Goal: Task Accomplishment & Management: Complete application form

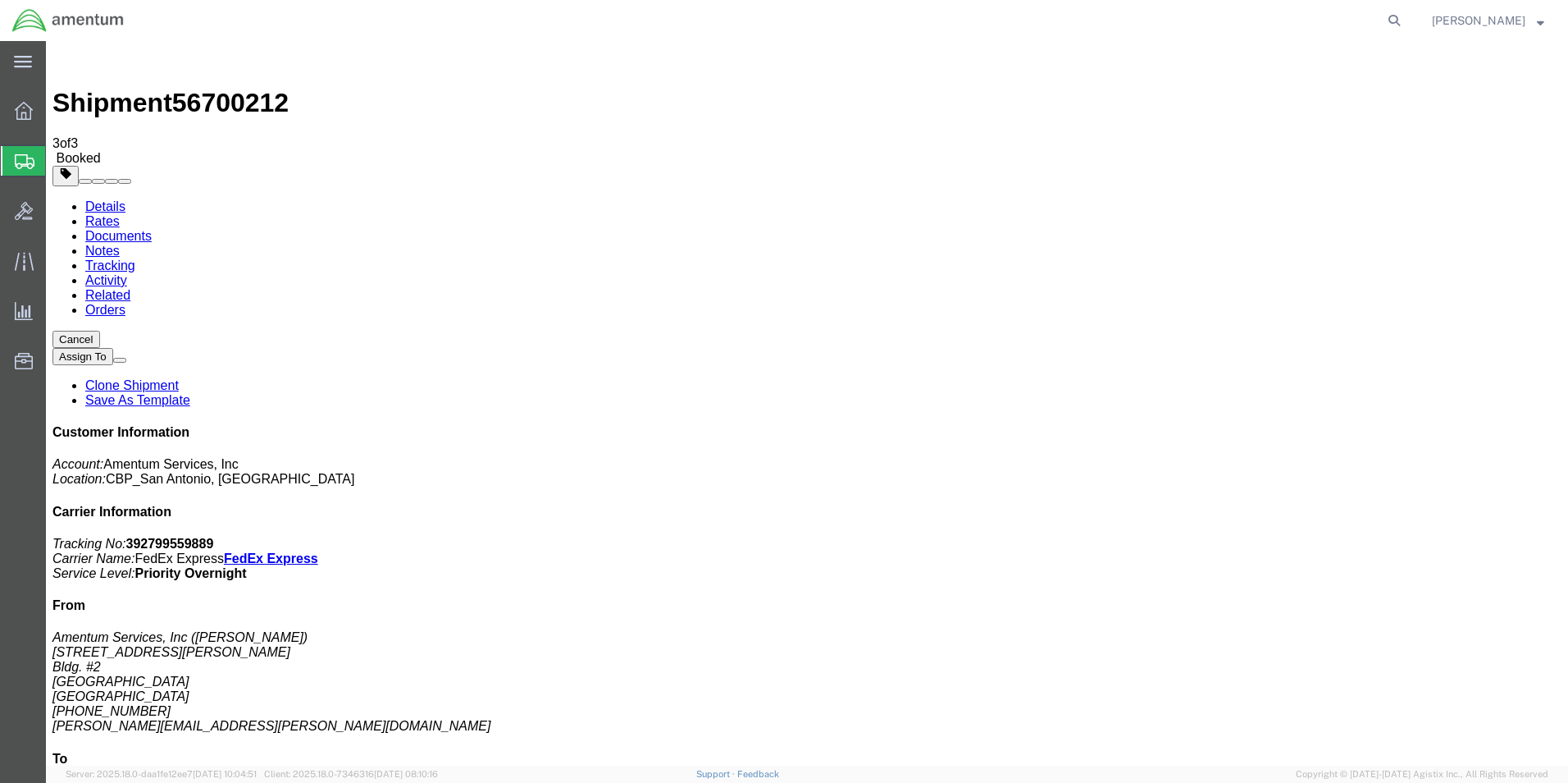
click at [0, 0] on span "Create Shipment" at bounding box center [0, 0] width 0 height 0
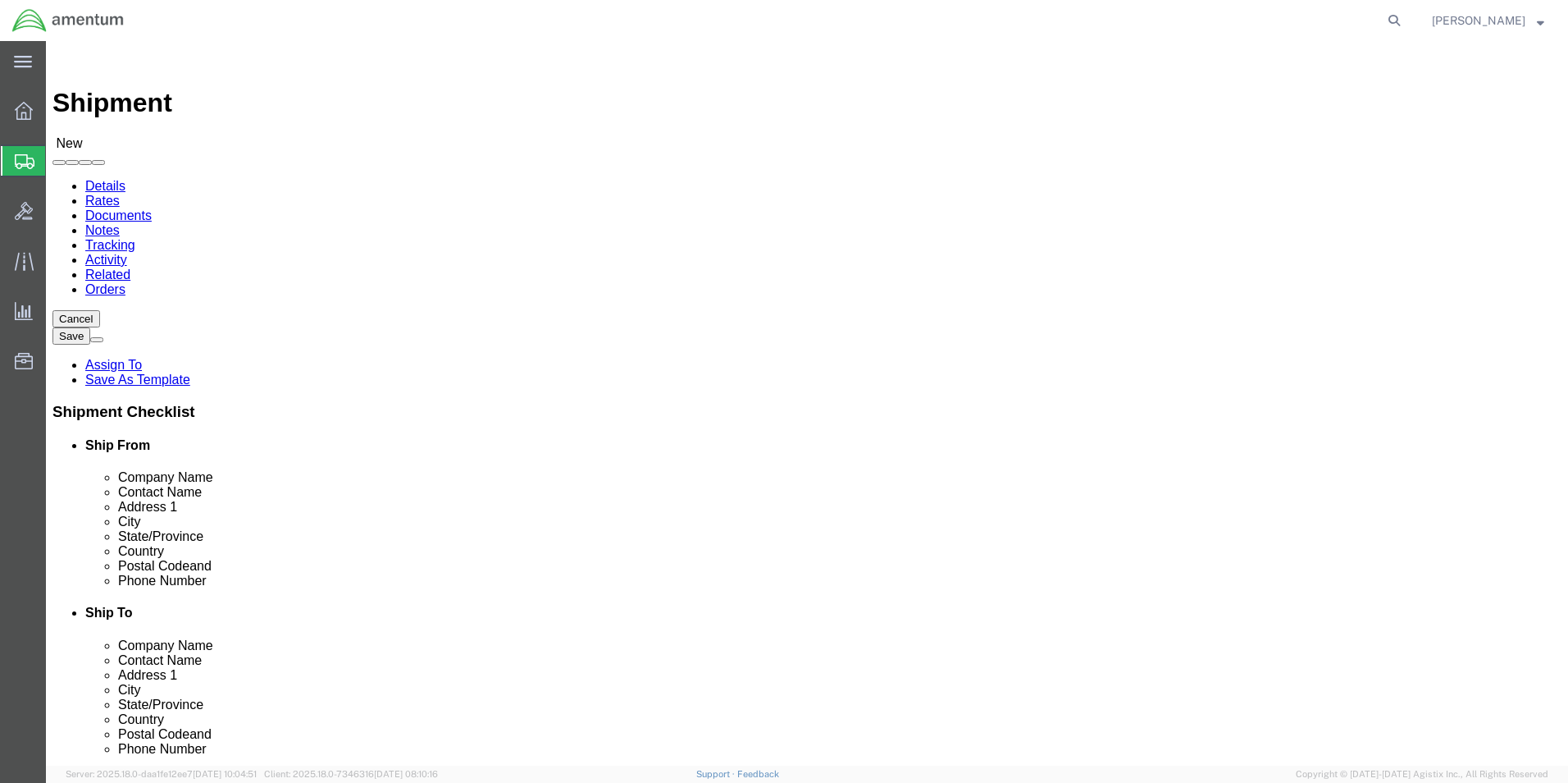
scroll to position [410, 0]
type input "cbp"
select select "49945"
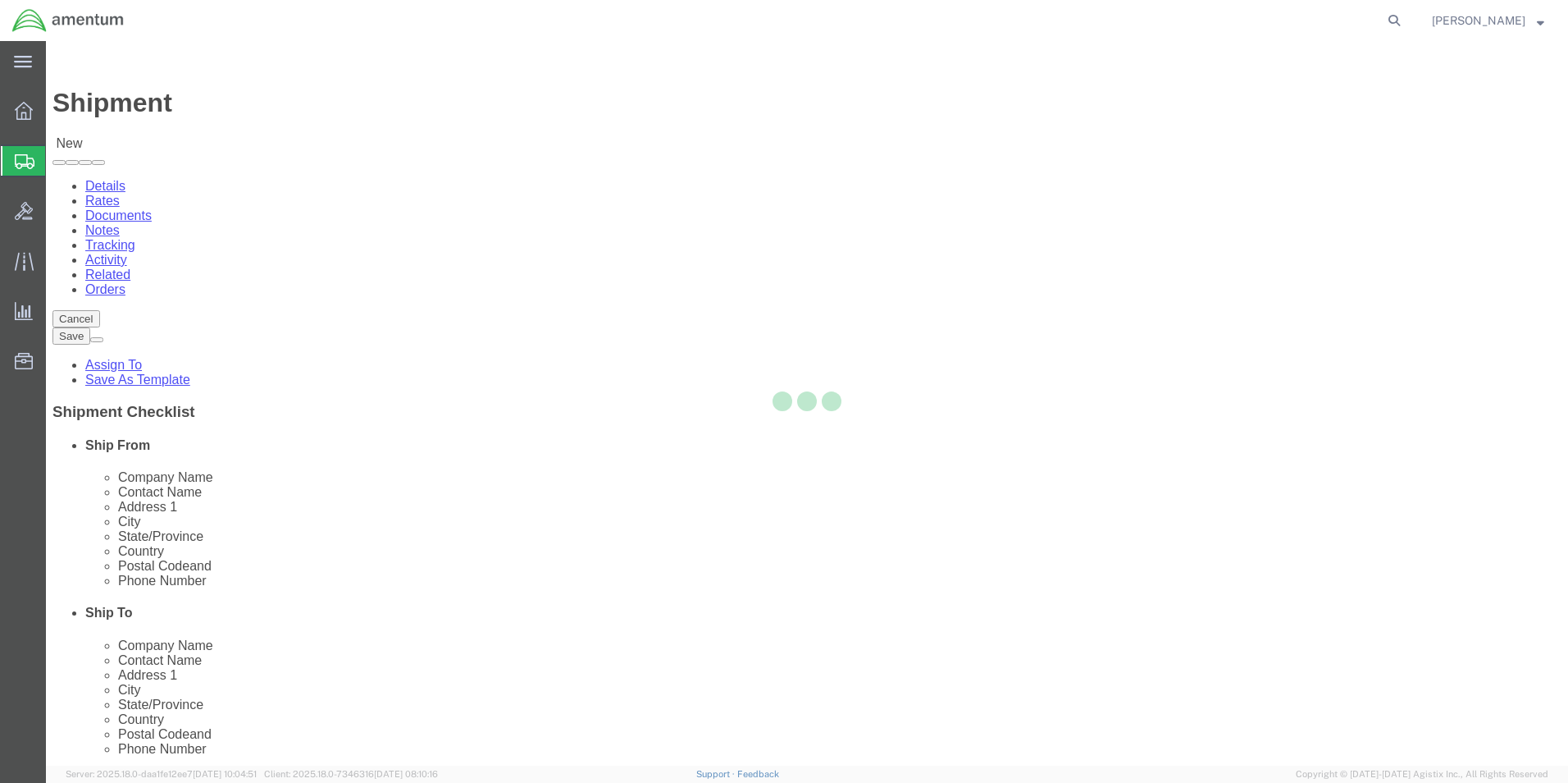
select select "[GEOGRAPHIC_DATA]"
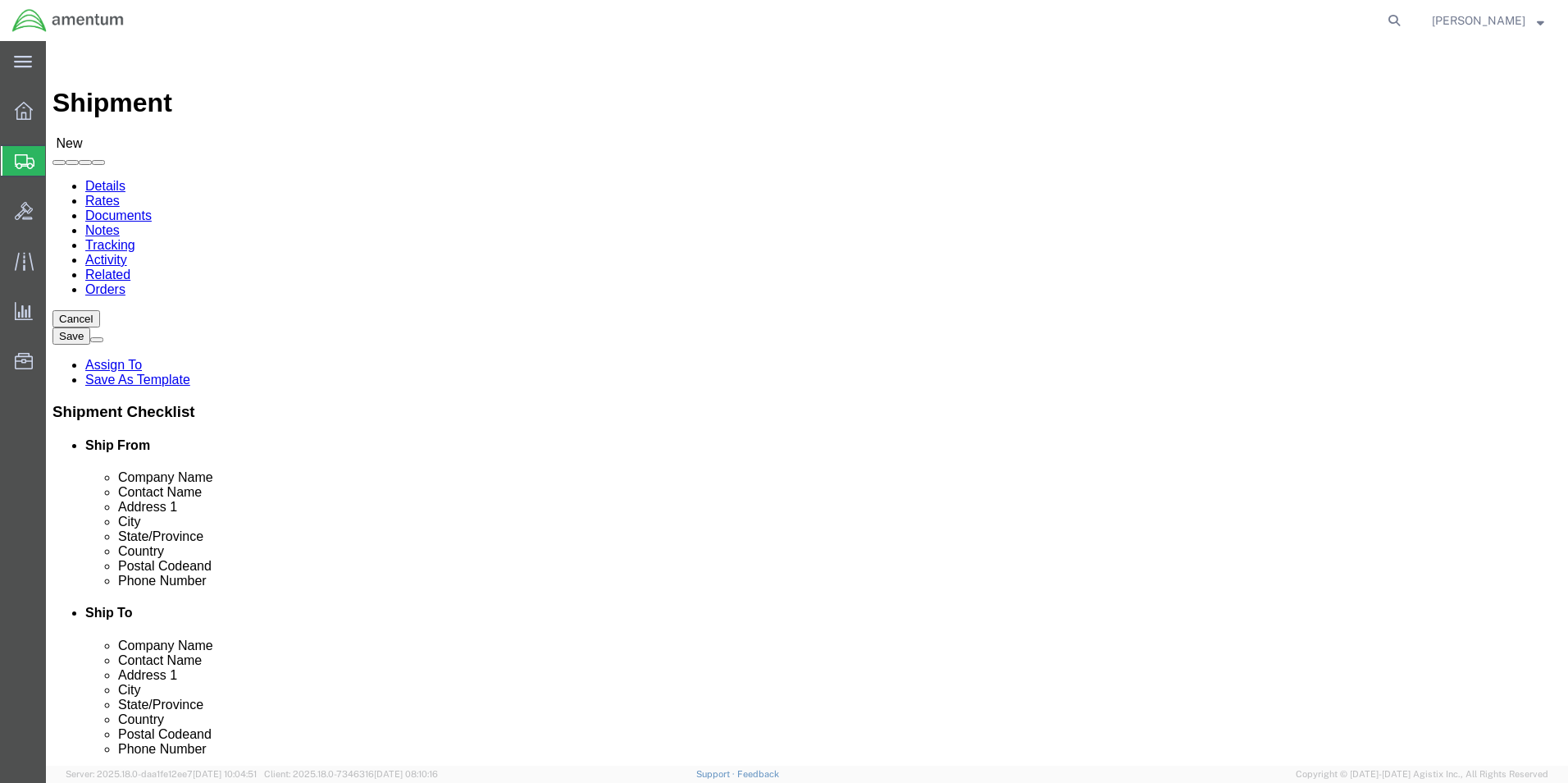
click input "cbp"
type input "c"
click input "text"
type input "s"
type input "SAFRAN HELICOPTER ENGINES"
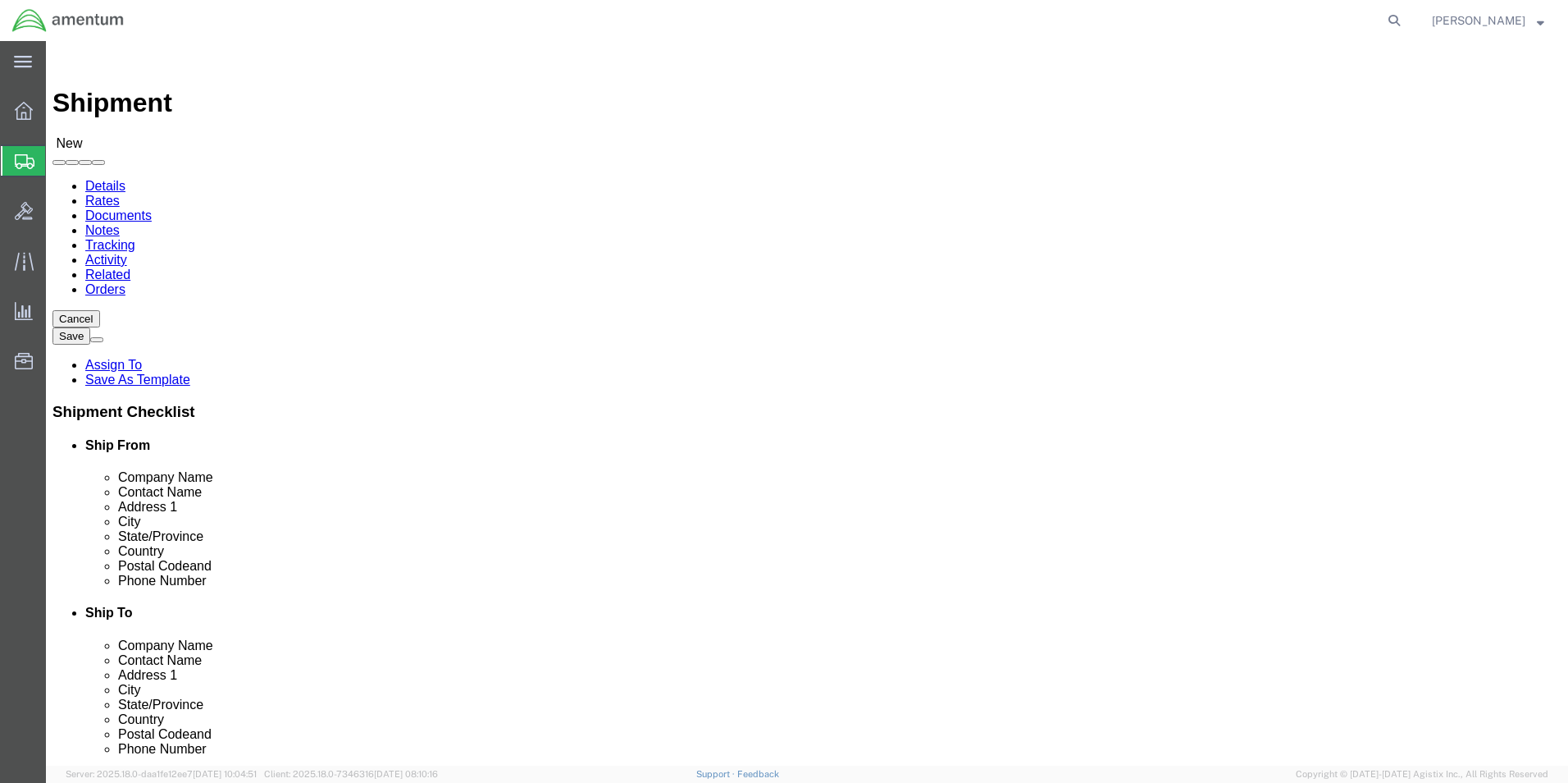
click p "- SAFRAN HELICOPTER ENGINES INC - ([PERSON_NAME]) [STREET_ADDRESS]"
select select "[GEOGRAPHIC_DATA]"
type input "SAFRAN HELICOPTER ENGINES INC"
drag, startPoint x: 980, startPoint y: 343, endPoint x: 862, endPoint y: 333, distance: 118.4
click input "text"
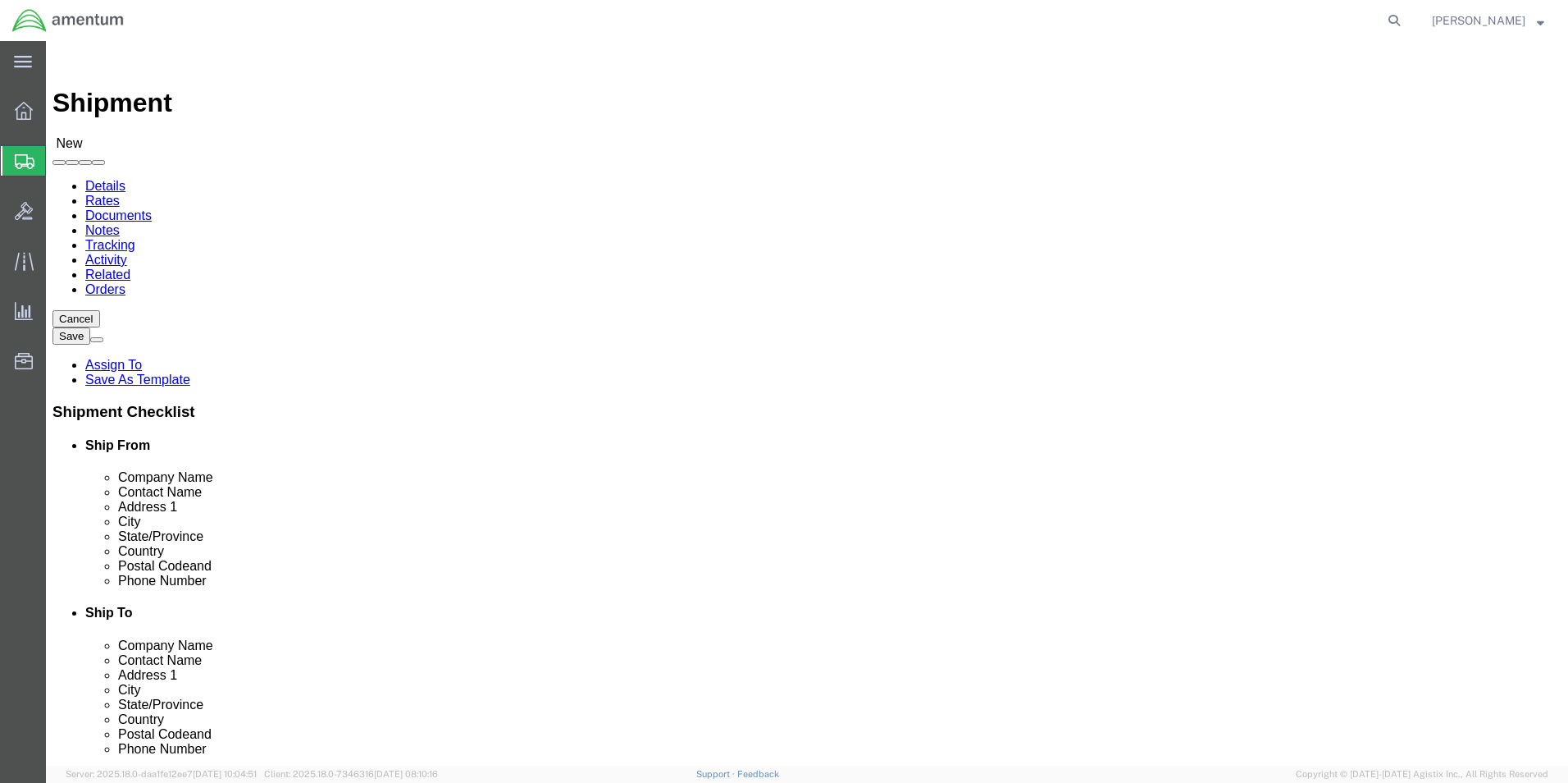
type input "M"
type input "kAWANISHI MAKO"
click input "text"
type input "[PHONE_NUMBER]"
click label
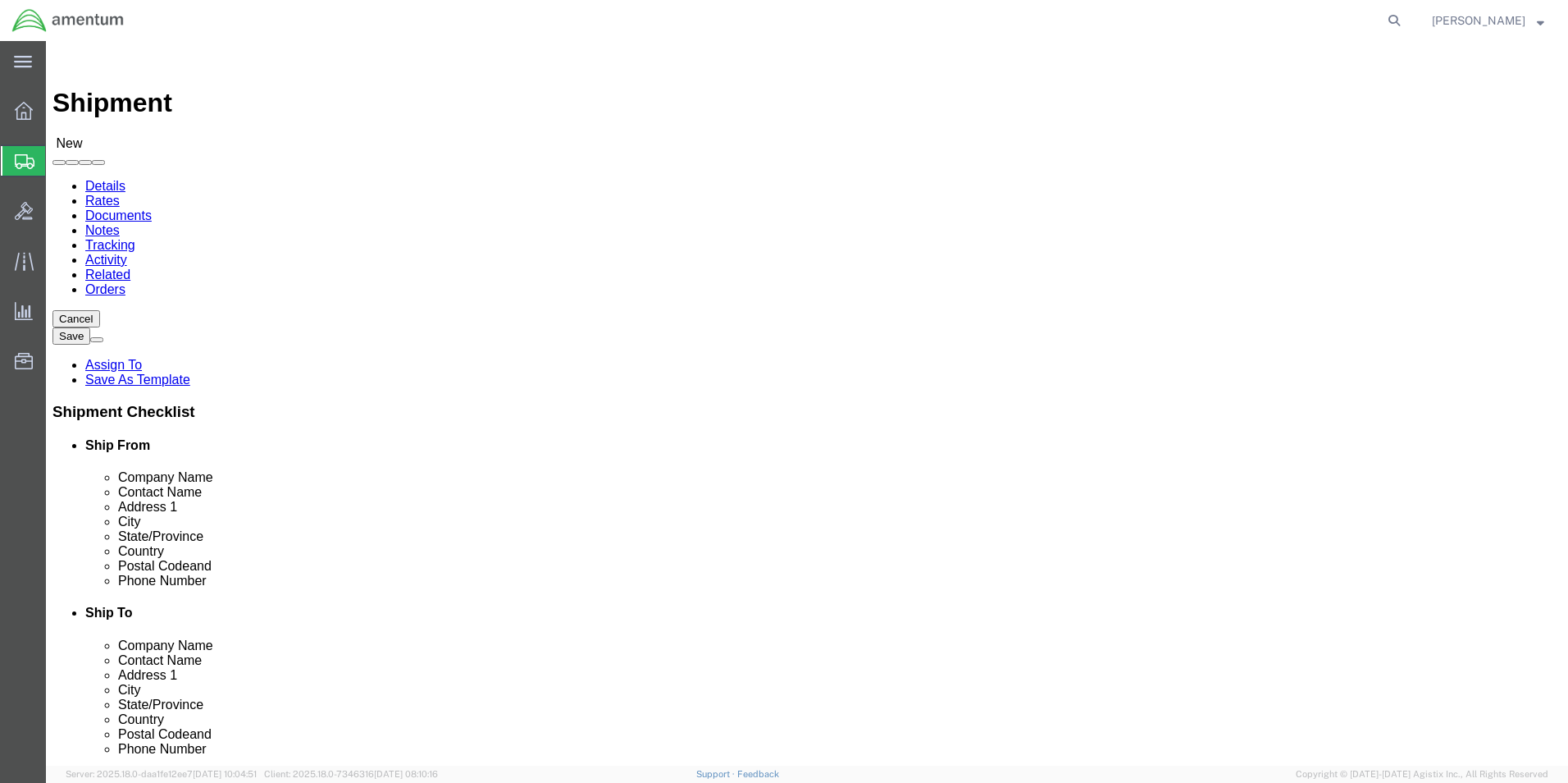
click input "checkbox"
checkbox input "true"
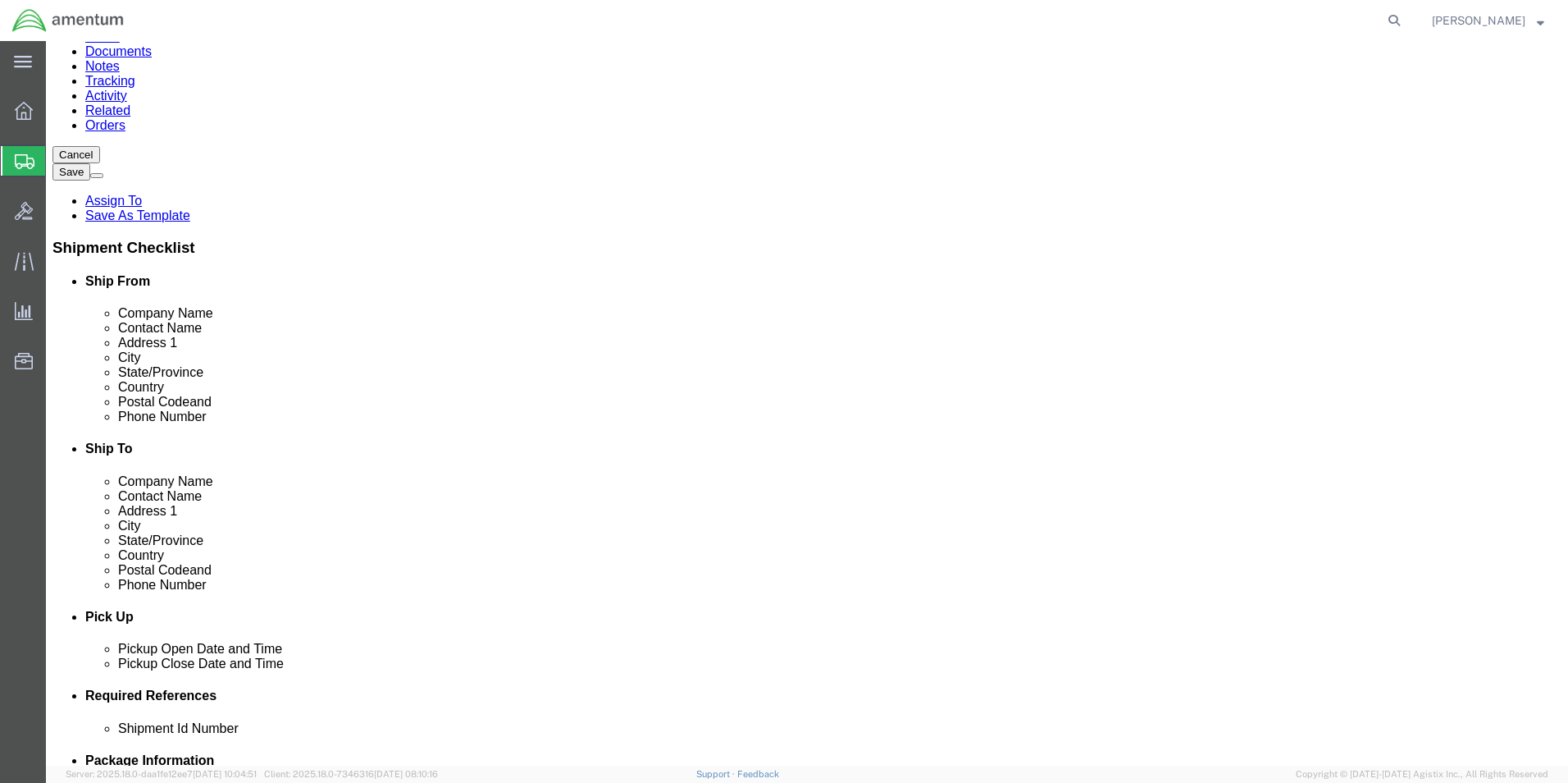
scroll to position [246, 0]
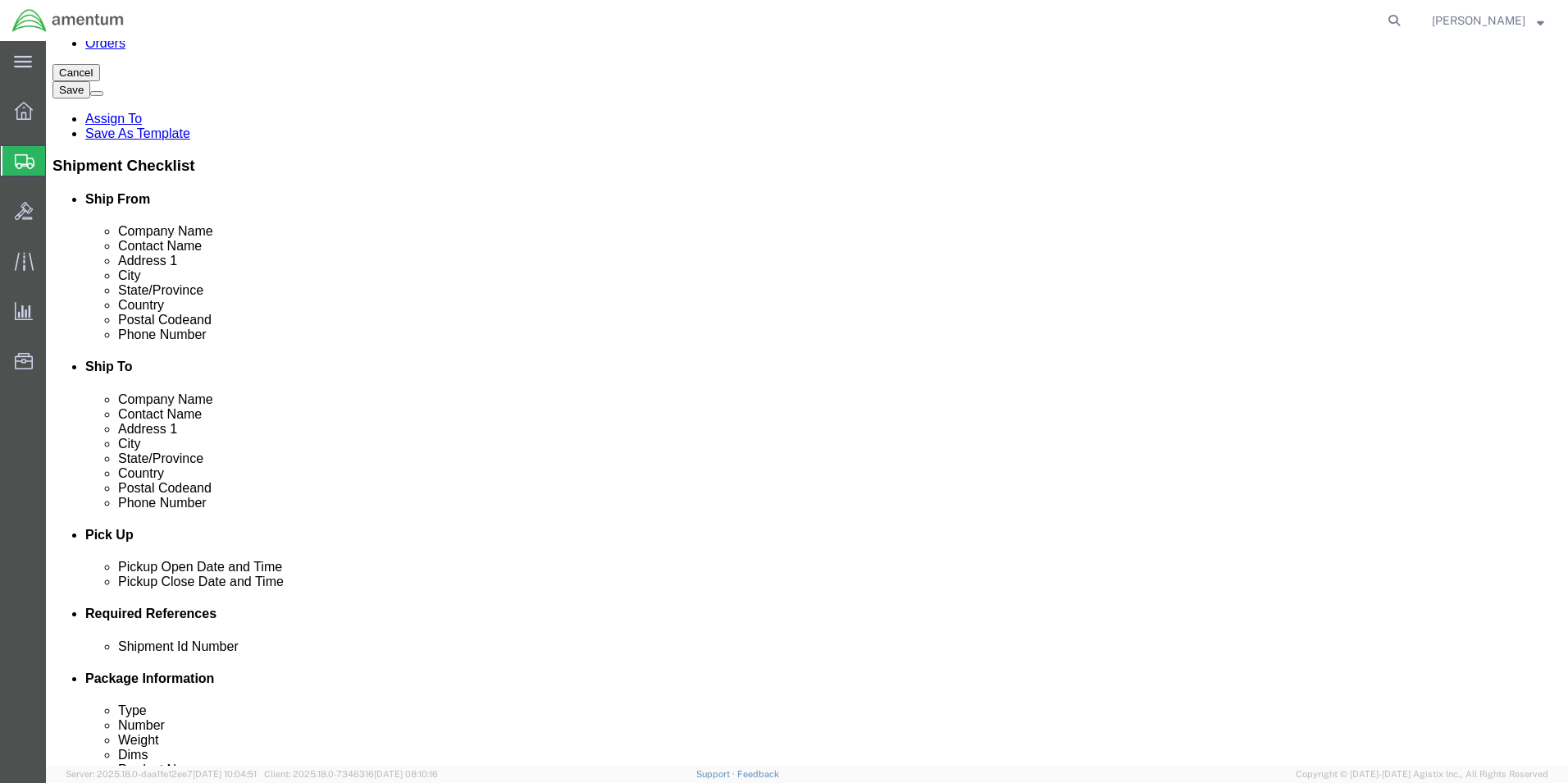
click div "[DATE] 3:00 PM"
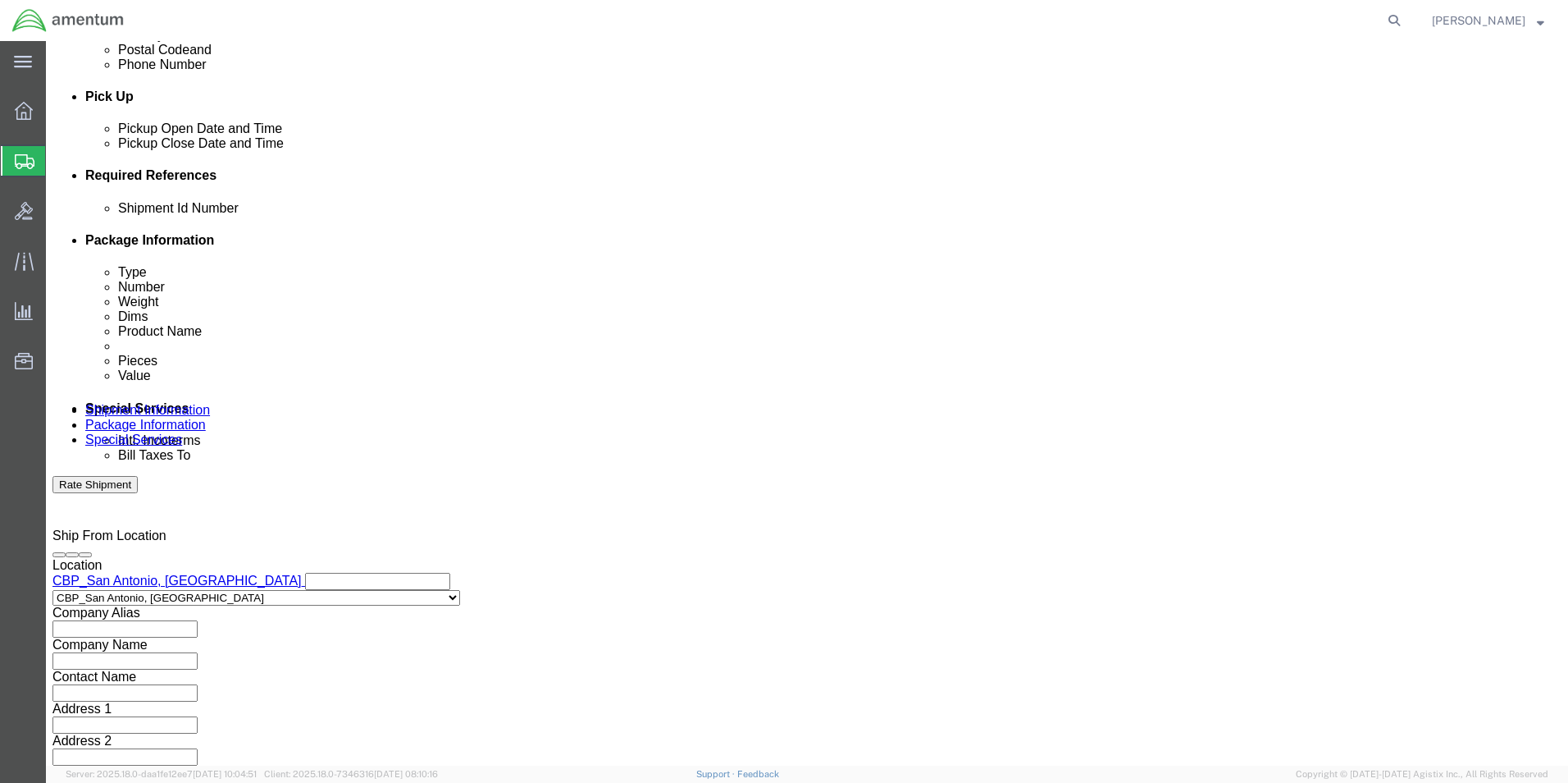
type input "4:00 PM"
click button "Apply"
click button "Add reference"
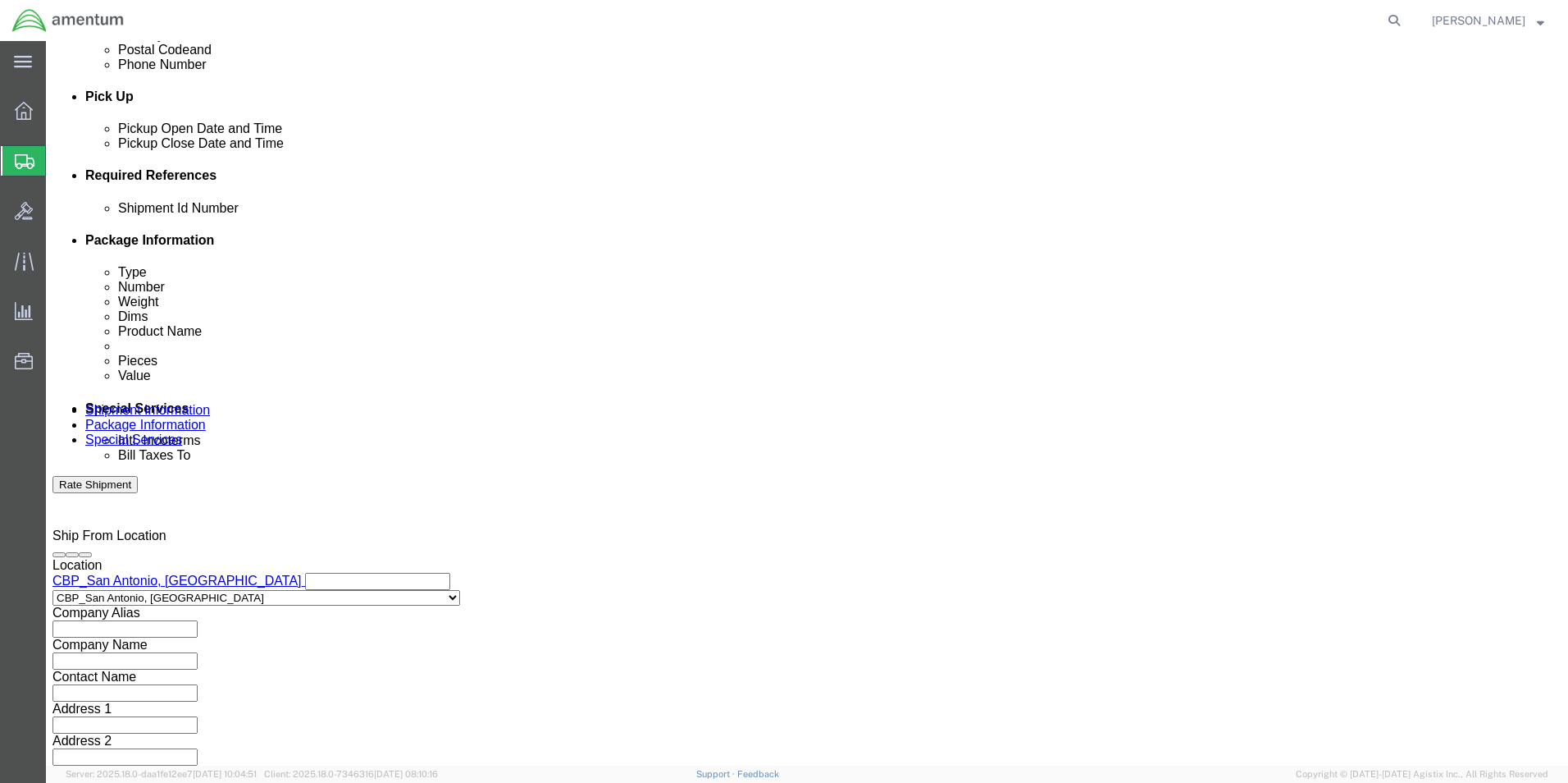
click input "text"
type input "RMA# 14972501"
click select "Select Account Type Activity ID Airline Appointment Number ASN Batch Request # …"
select select "CUSTREF"
click select "Select Account Type Activity ID Airline Appointment Number ASN Batch Request # …"
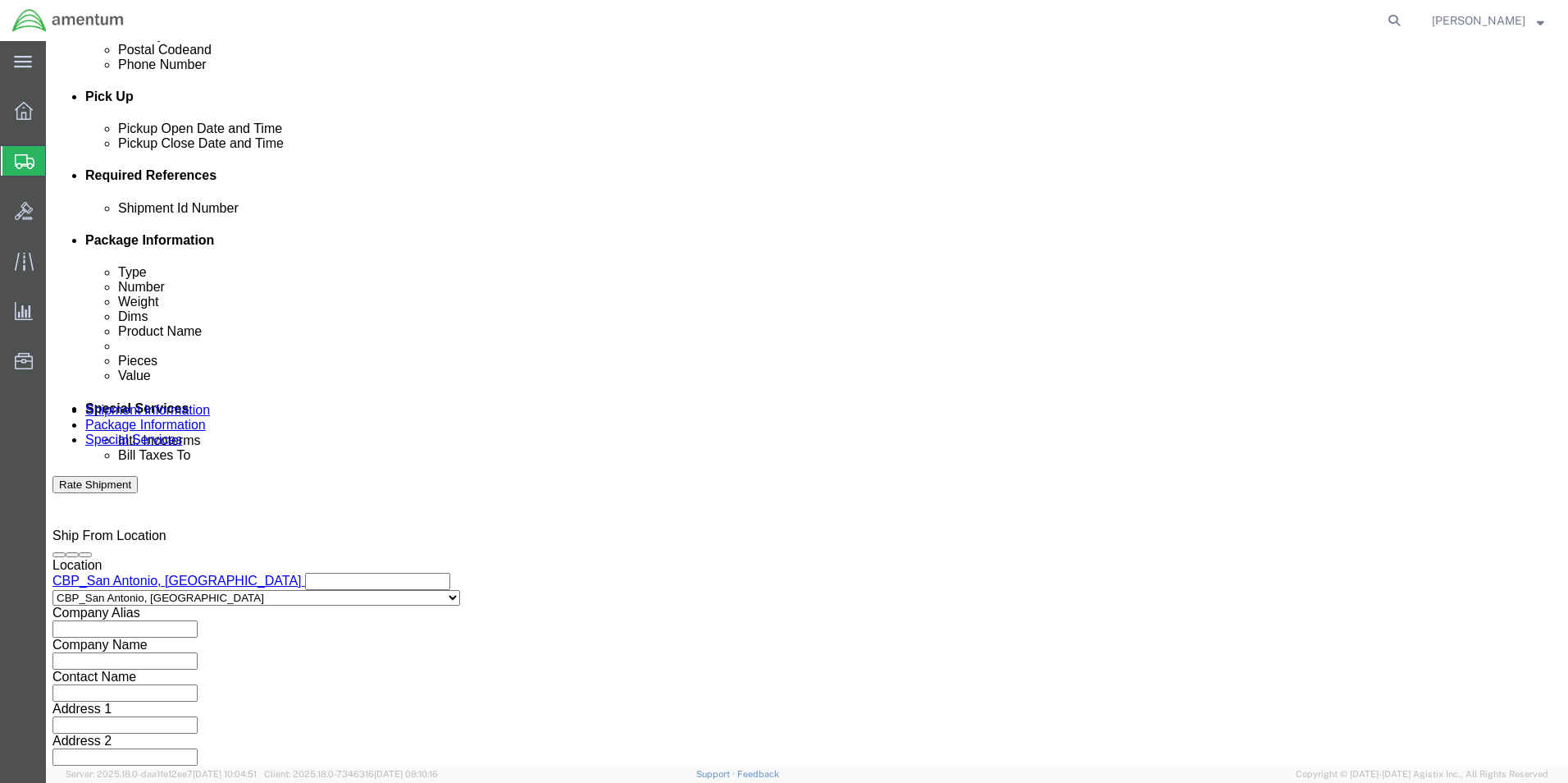
click input "text"
type input "RMA# 14972501"
click select "Select Account Type Activity ID Airline Appointment Number ASN Batch Request # …"
select select "DEPT"
click select "Select Account Type Activity ID Airline Appointment Number ASN Batch Request # …"
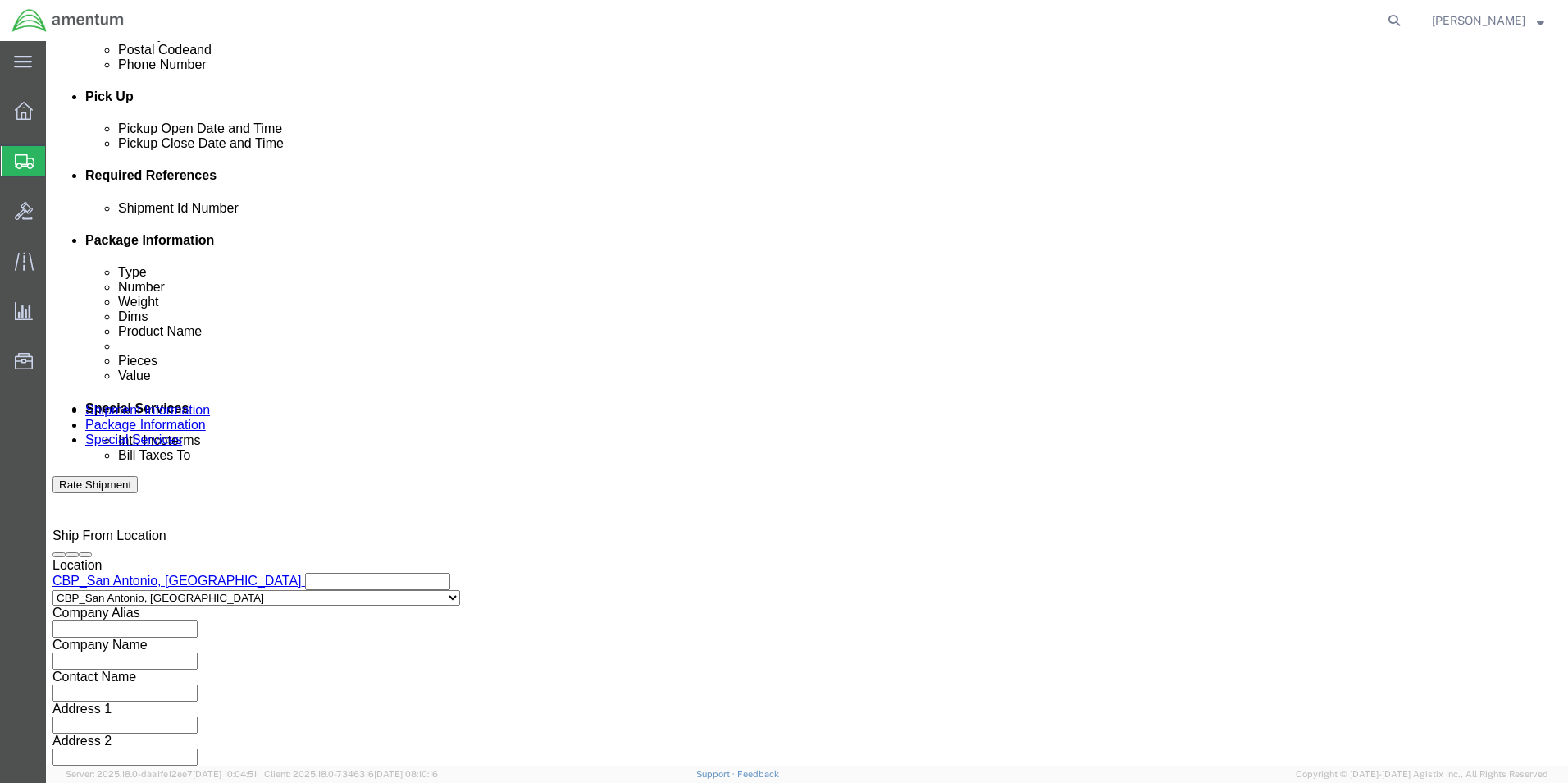
click input "text"
type input "CBP"
click select "Select Account Type Activity ID Airline Appointment Number ASN Batch Request # …"
select select "PROJNUM"
click select "Select Account Type Activity ID Airline Appointment Number ASN Batch Request # …"
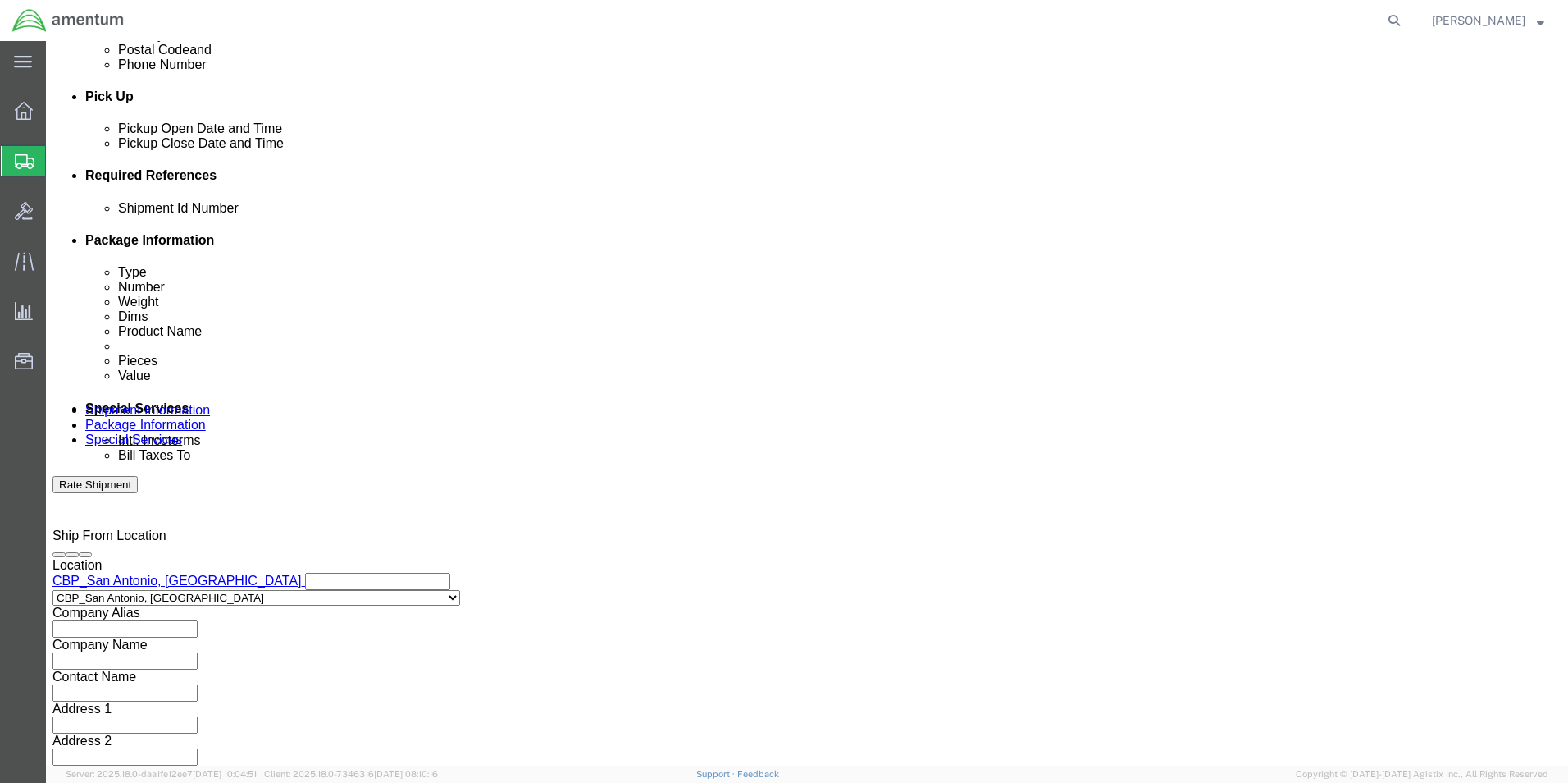
click input "text"
type input "6118.03.03.2219.000.WST.0000"
drag, startPoint x: 169, startPoint y: 530, endPoint x: 172, endPoint y: 540, distance: 10.4
click select "Select Air Less than Truckload Multi-Leg Ocean Freight Rail Small Parcel Truckl…"
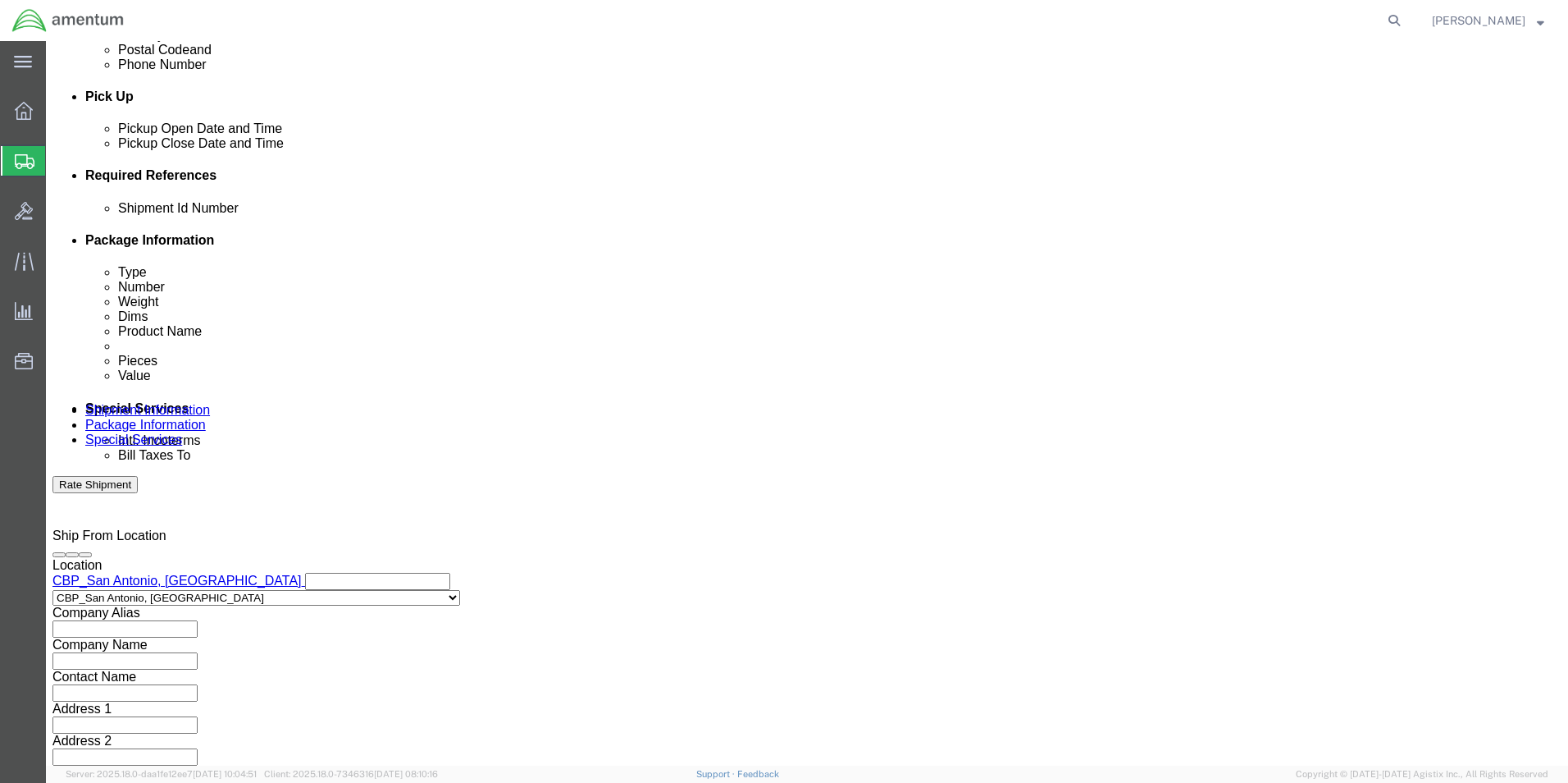
scroll to position [0, 0]
select select "SMAL"
click select "Select Air Less than Truckload Multi-Leg Ocean Freight Rail Small Parcel Truckl…"
click div "Previous Continue"
click button "Continue"
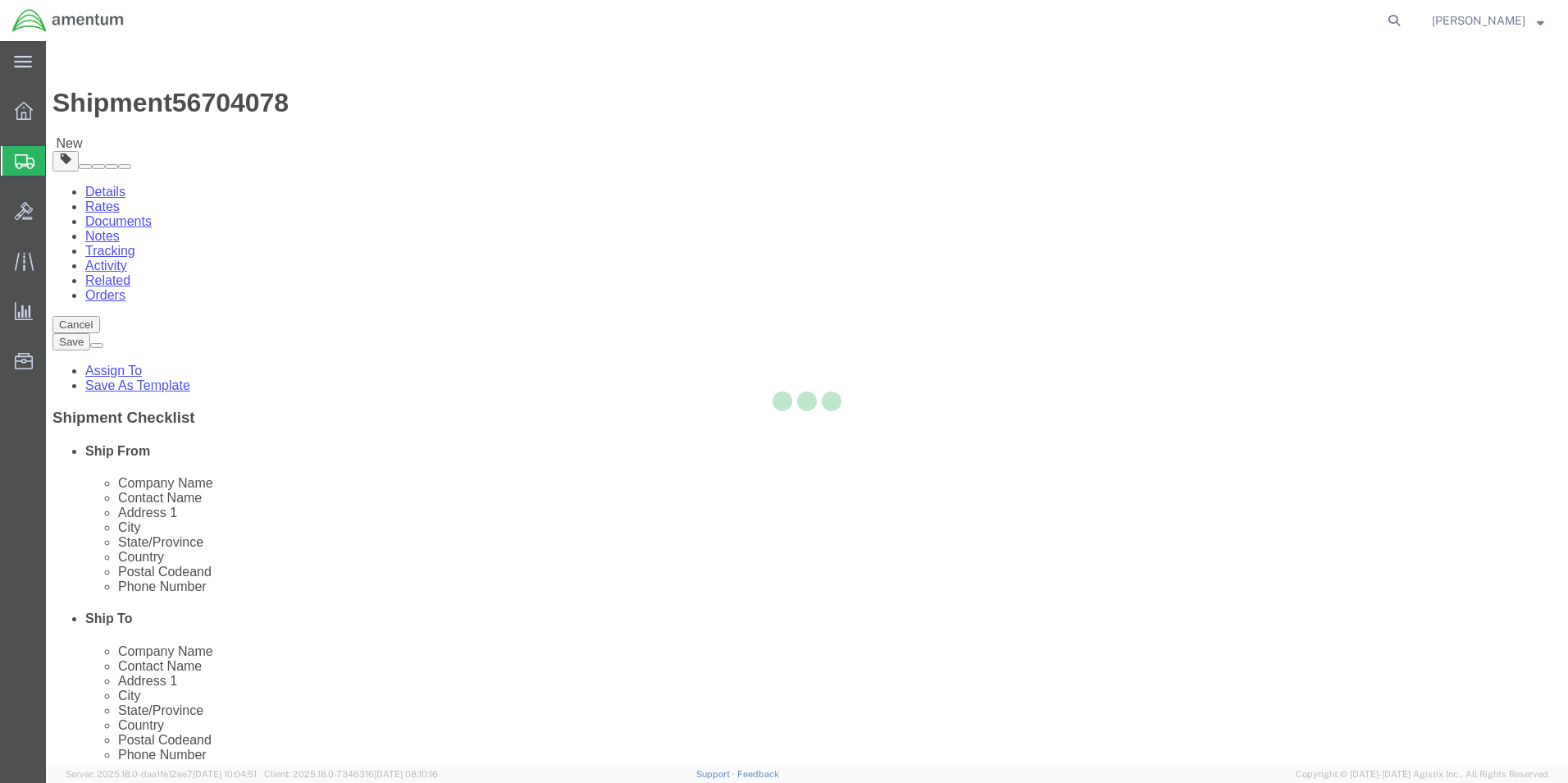
select select "YRPK"
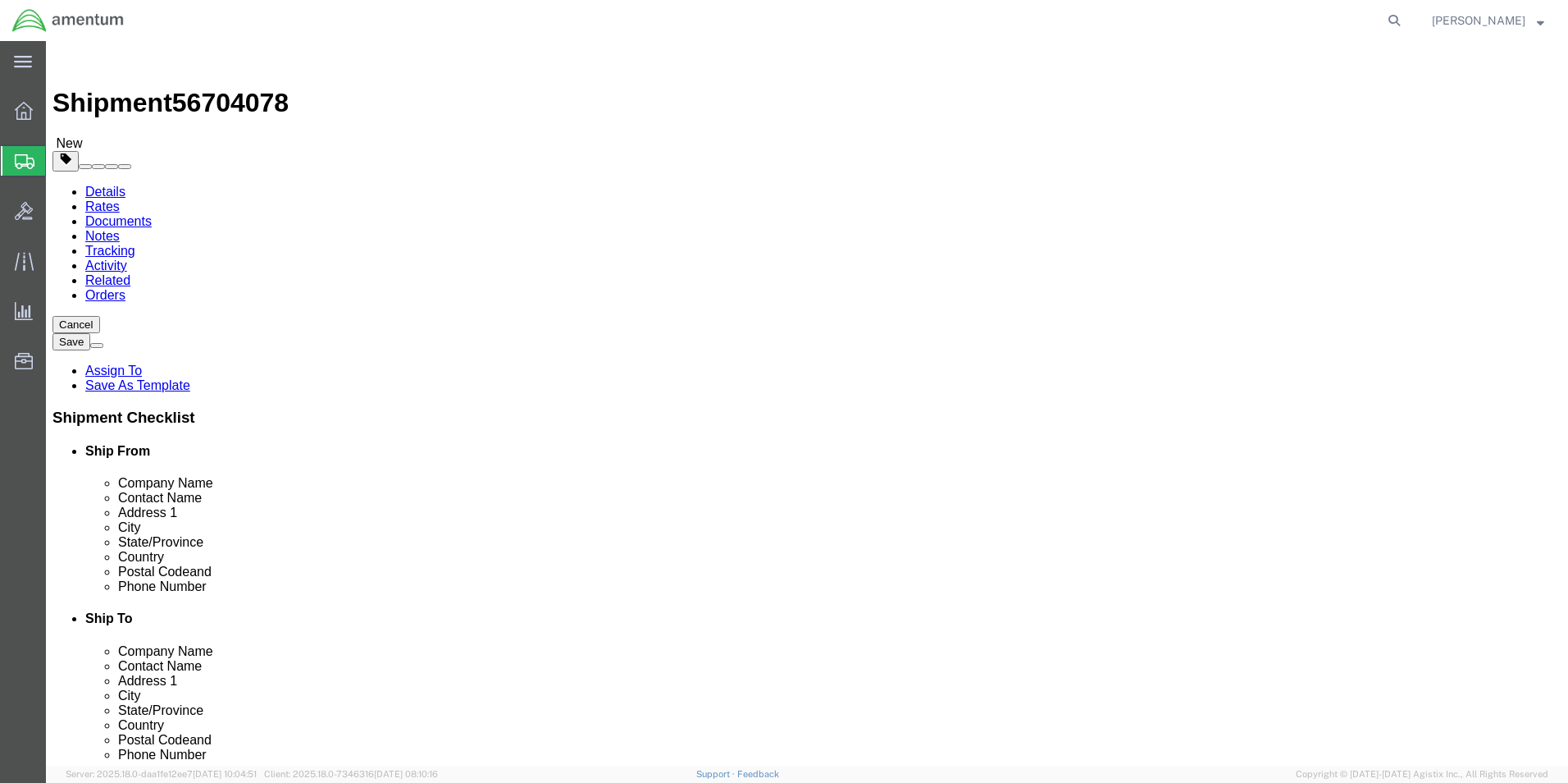
click link "Add Content"
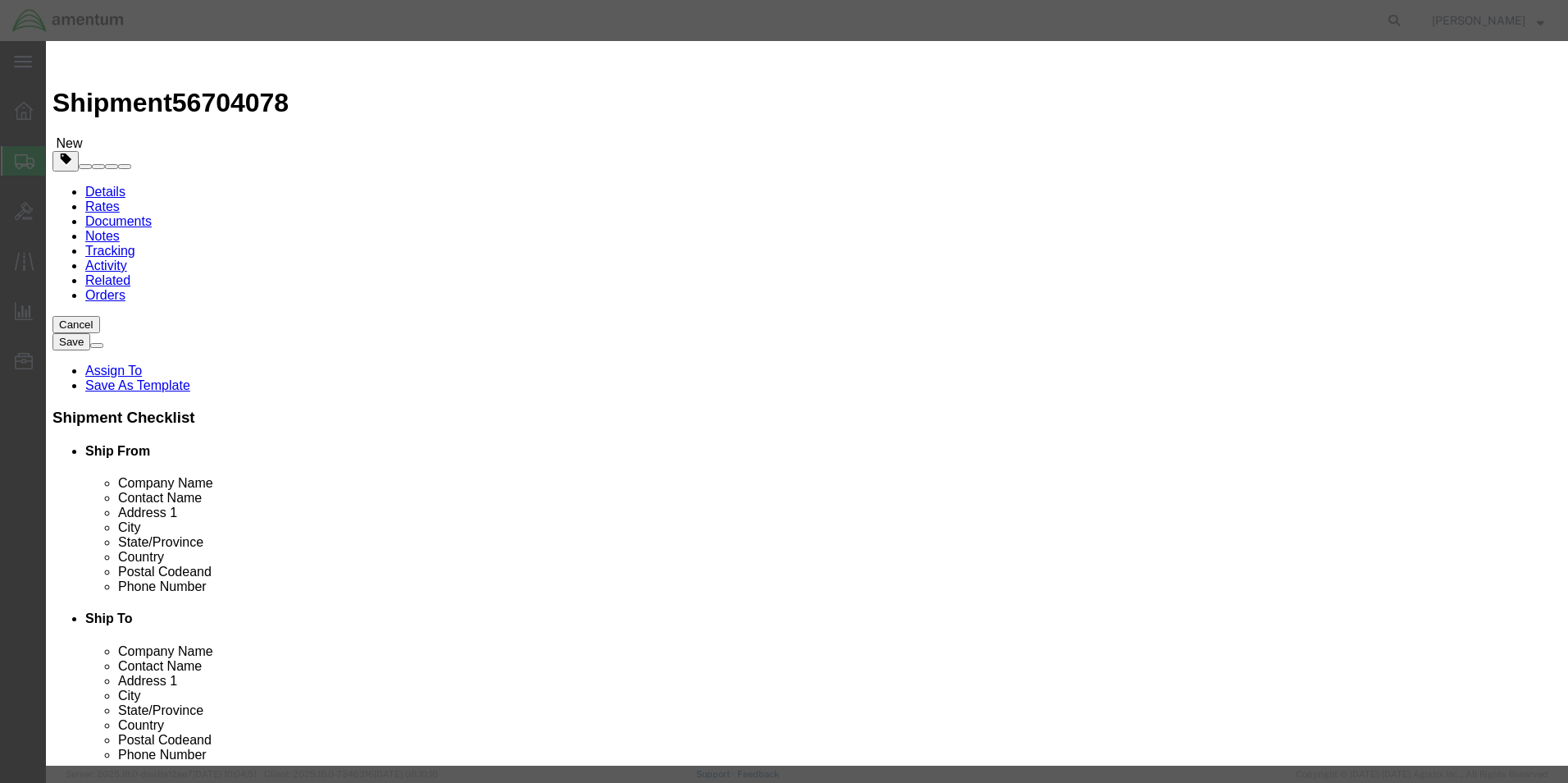
click div "Commodity library"
click input "text"
type input "PN: 0292950780 SN: 8047 ADJUSTED VALVE"
drag, startPoint x: 535, startPoint y: 162, endPoint x: 448, endPoint y: 147, distance: 88.3
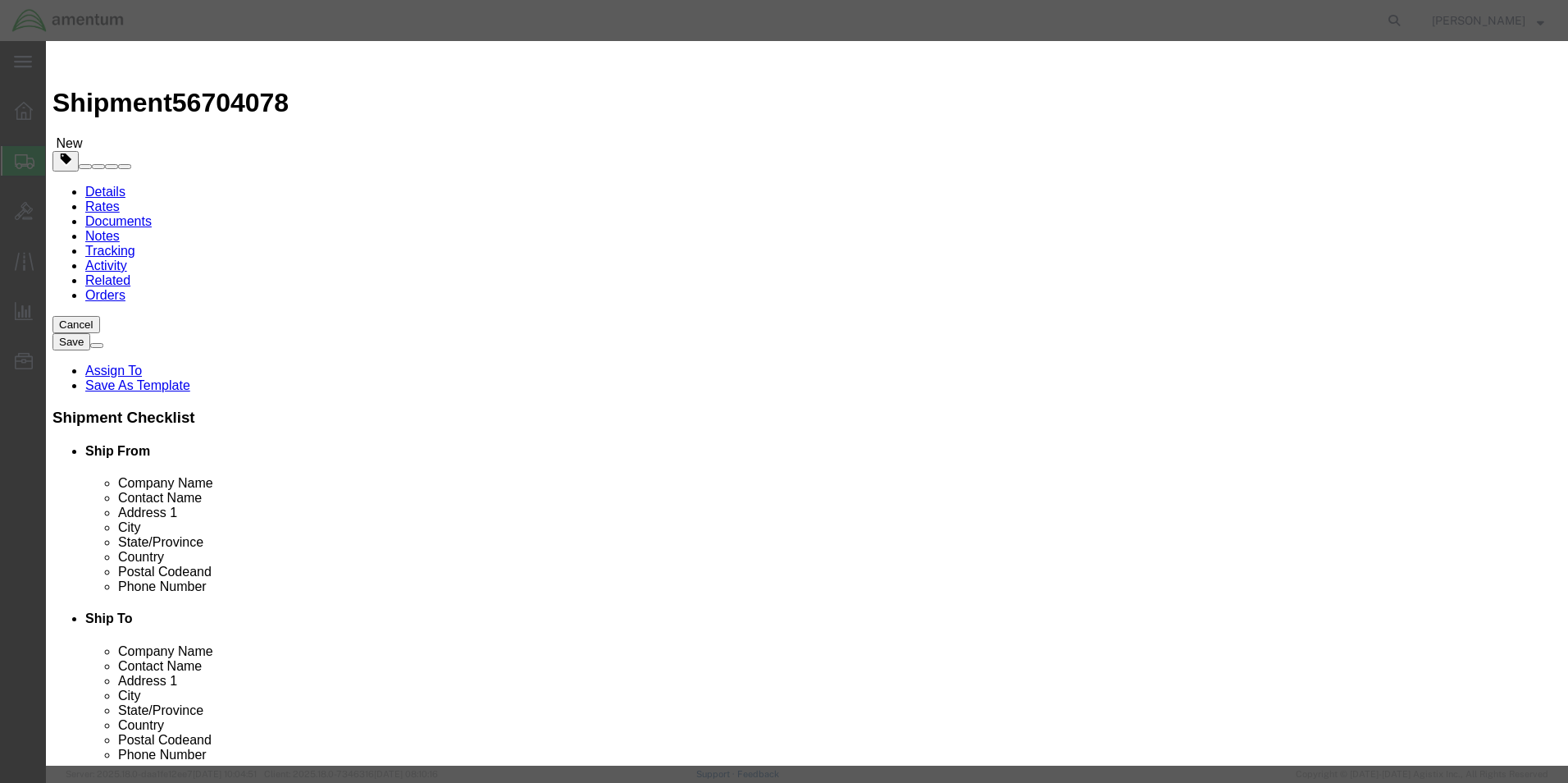
click div "Pieces 0 Select Bag Barrels 100Board Feet Bottle Box Blister Pack Carats Can Ca…"
type input "1"
click div "Product Name PN: 0292950780 SN: 8047 ADJUSTED VALVE Pieces 1 Select Bag Barrels…"
click input "text"
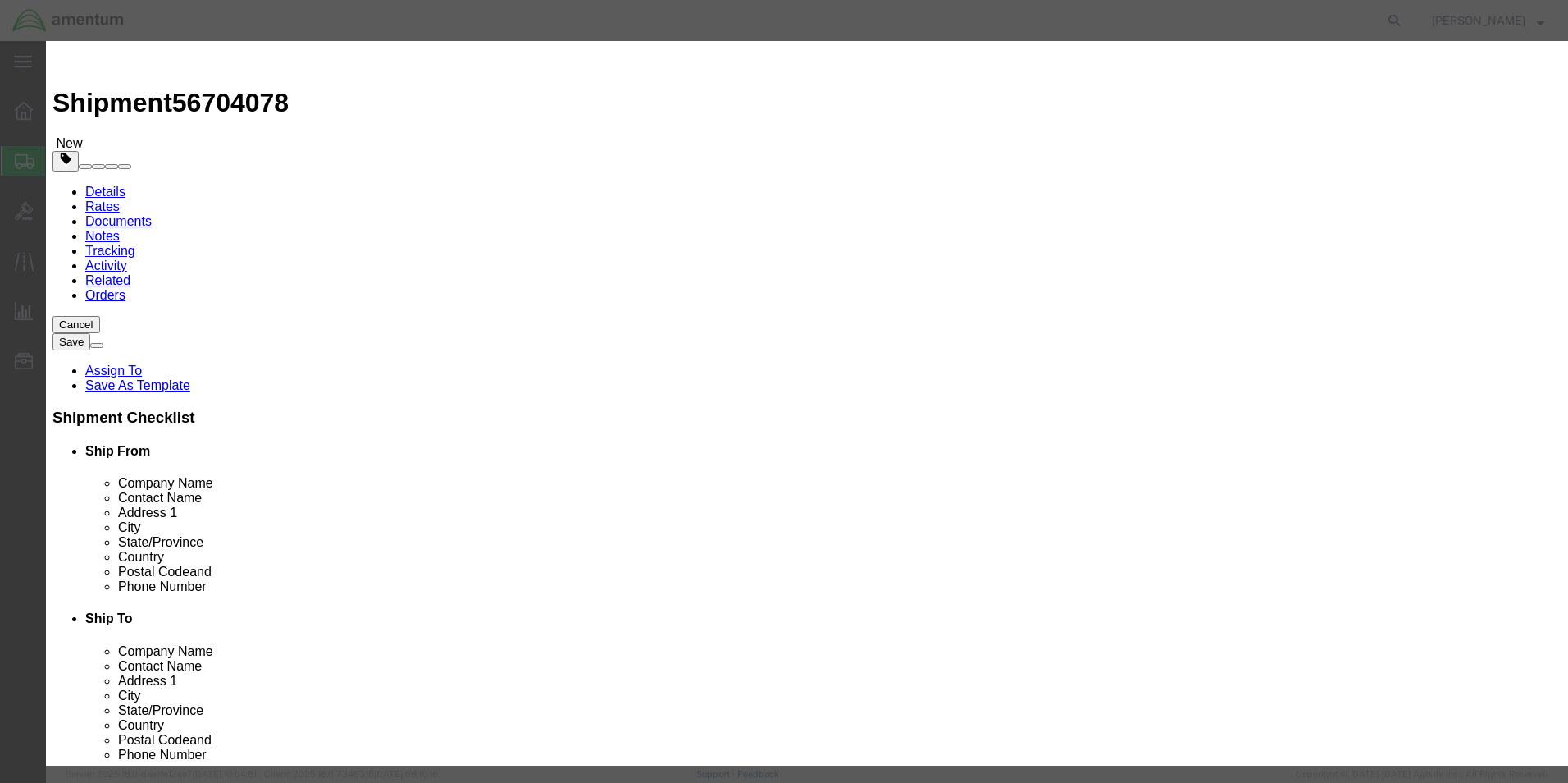
drag, startPoint x: 525, startPoint y: 191, endPoint x: 478, endPoint y: 184, distance: 47.5
click input "750.00"
type input "750.00"
click button "Save & Close"
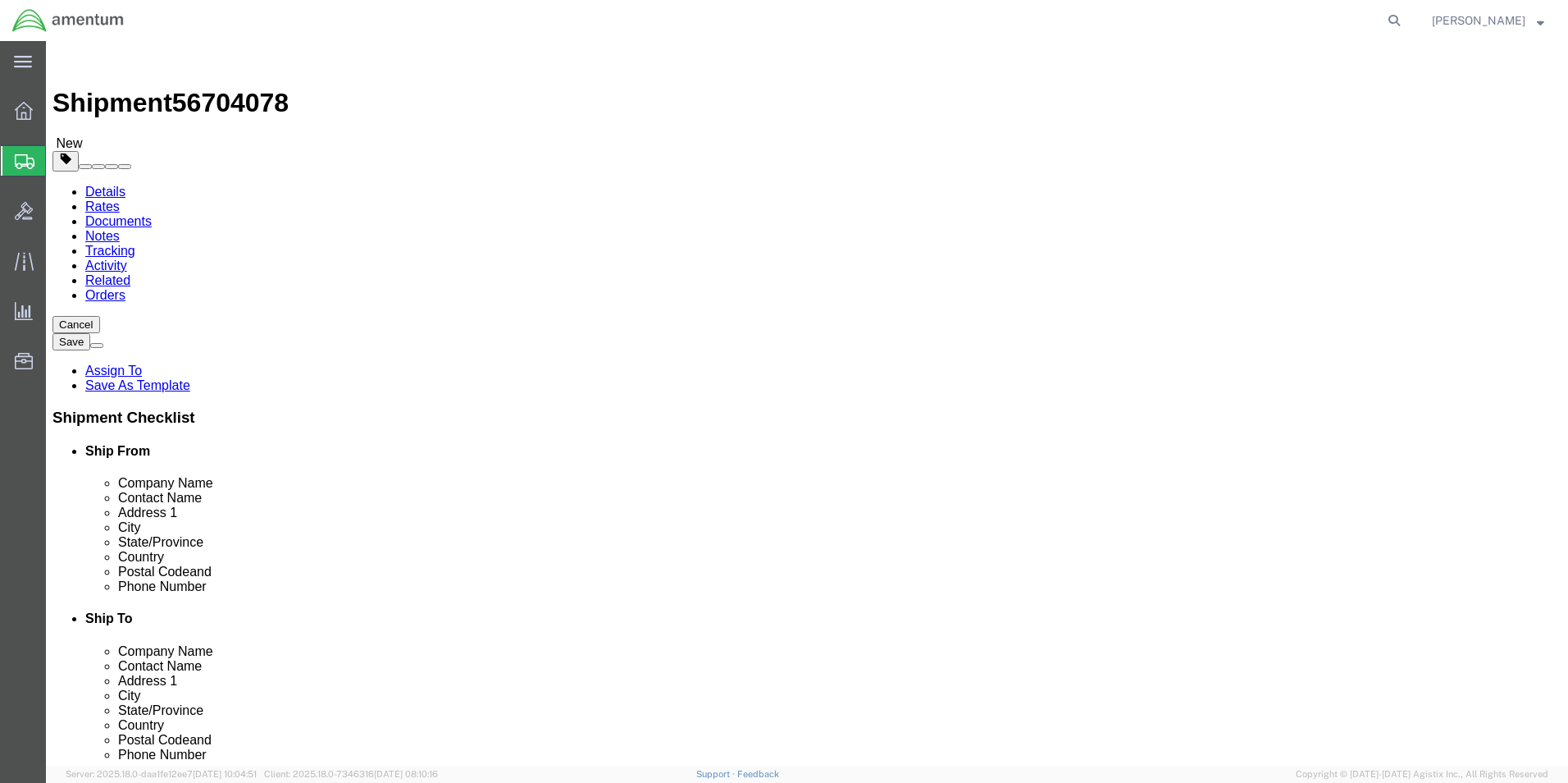
drag, startPoint x: 268, startPoint y: 387, endPoint x: 237, endPoint y: 383, distance: 31.3
click input "0.00"
click input "text"
type input "12"
type input "9"
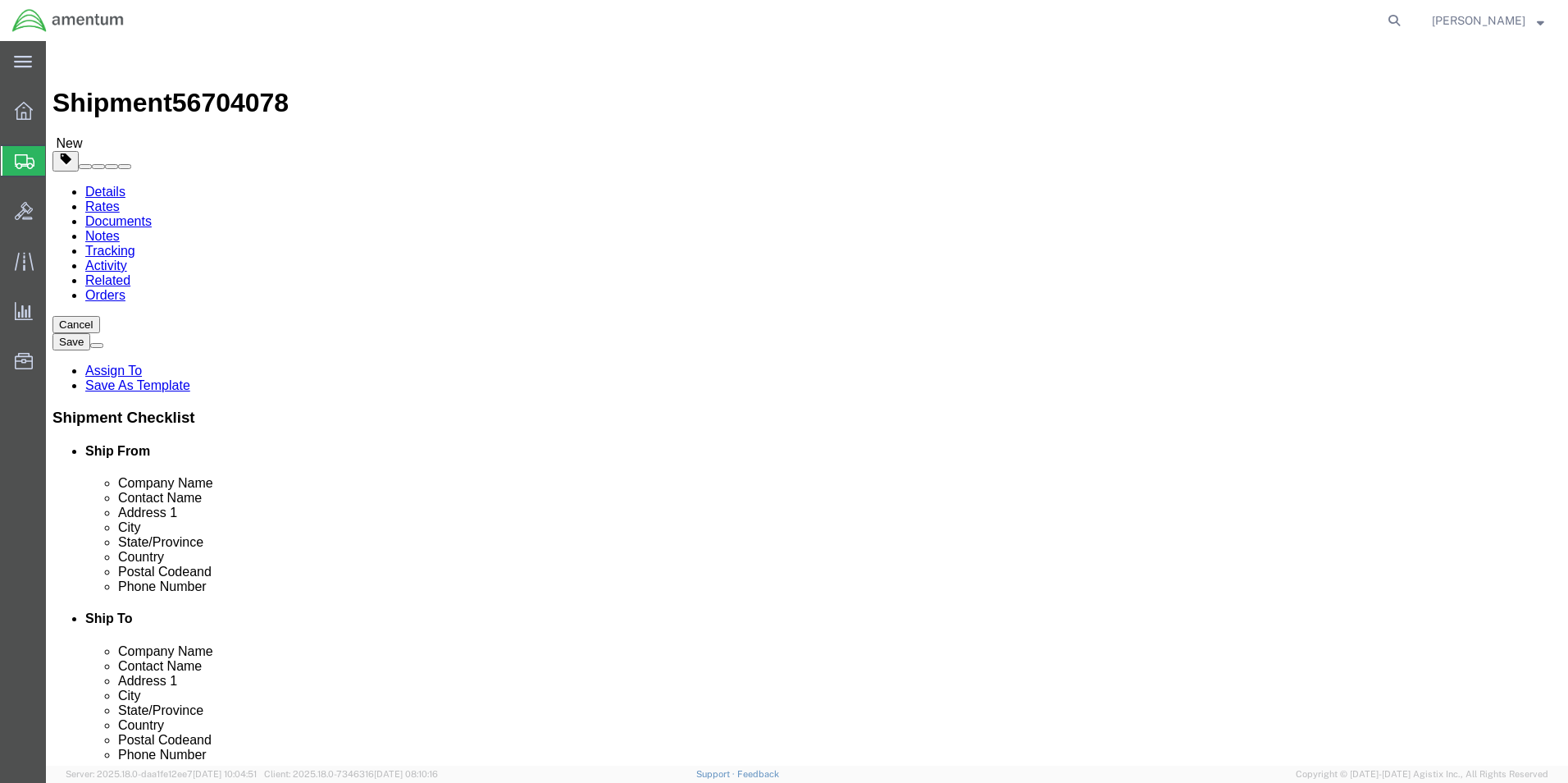
type input "6"
drag, startPoint x: 265, startPoint y: 383, endPoint x: 204, endPoint y: 383, distance: 61.0
click div "Weight 0.00 Select kgs lbs Ship. t°"
type input "3.0"
click at [30, 395] on div "Overview Shipments Shipment Manager Create Shipment Create from Template Estima…" at bounding box center [22, 245] width 46 height 323
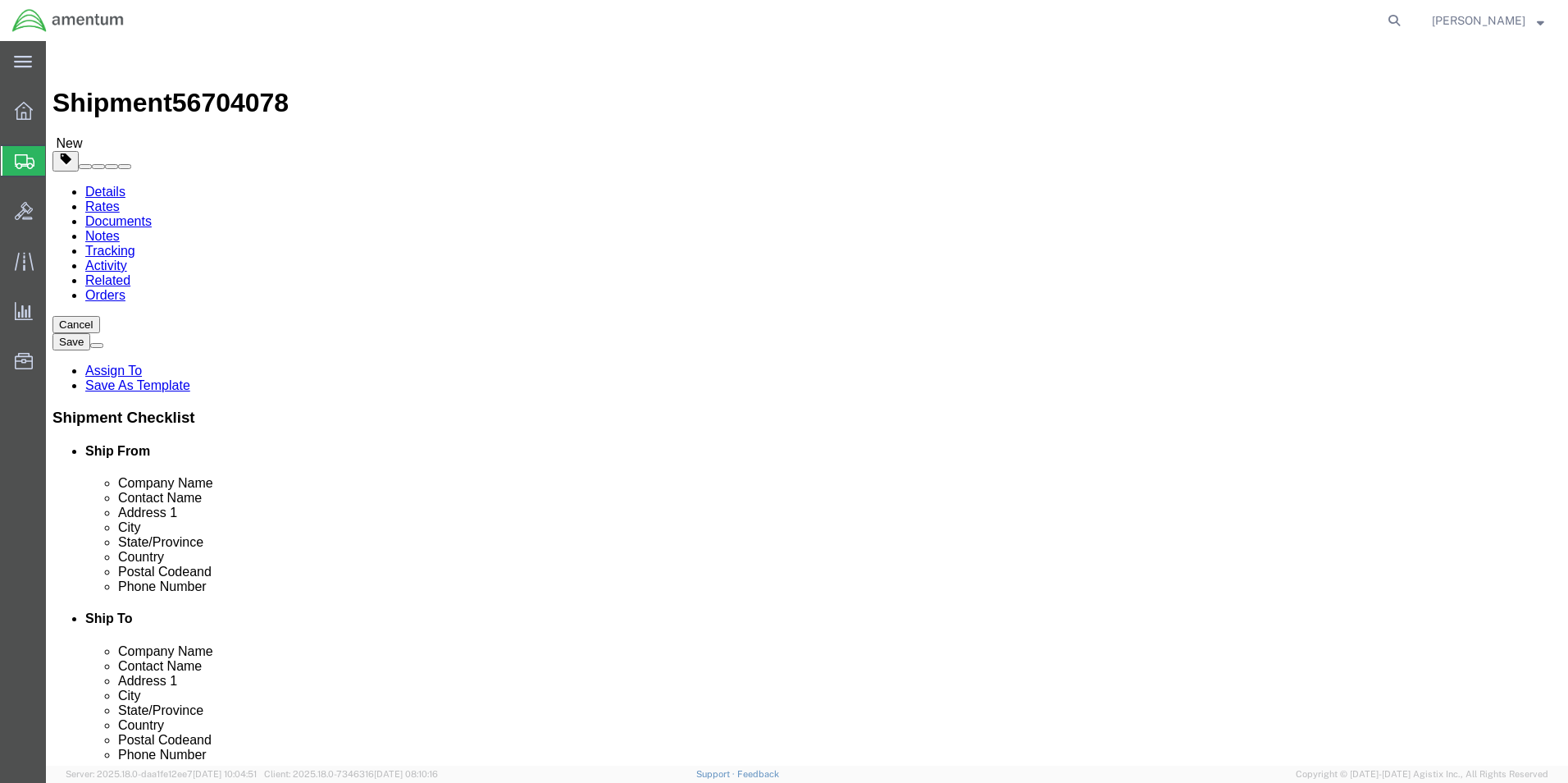
click button "Continue"
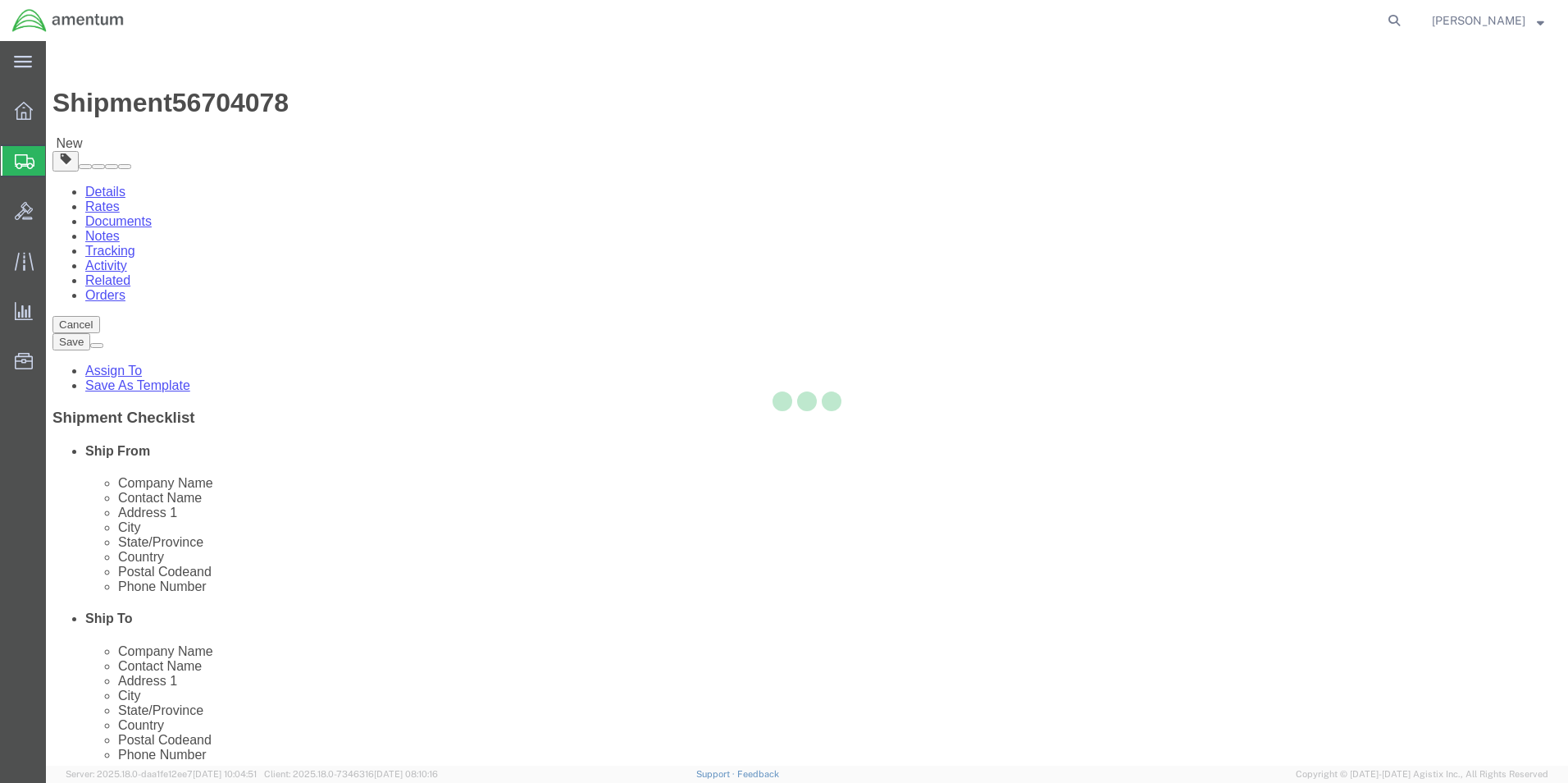
select select
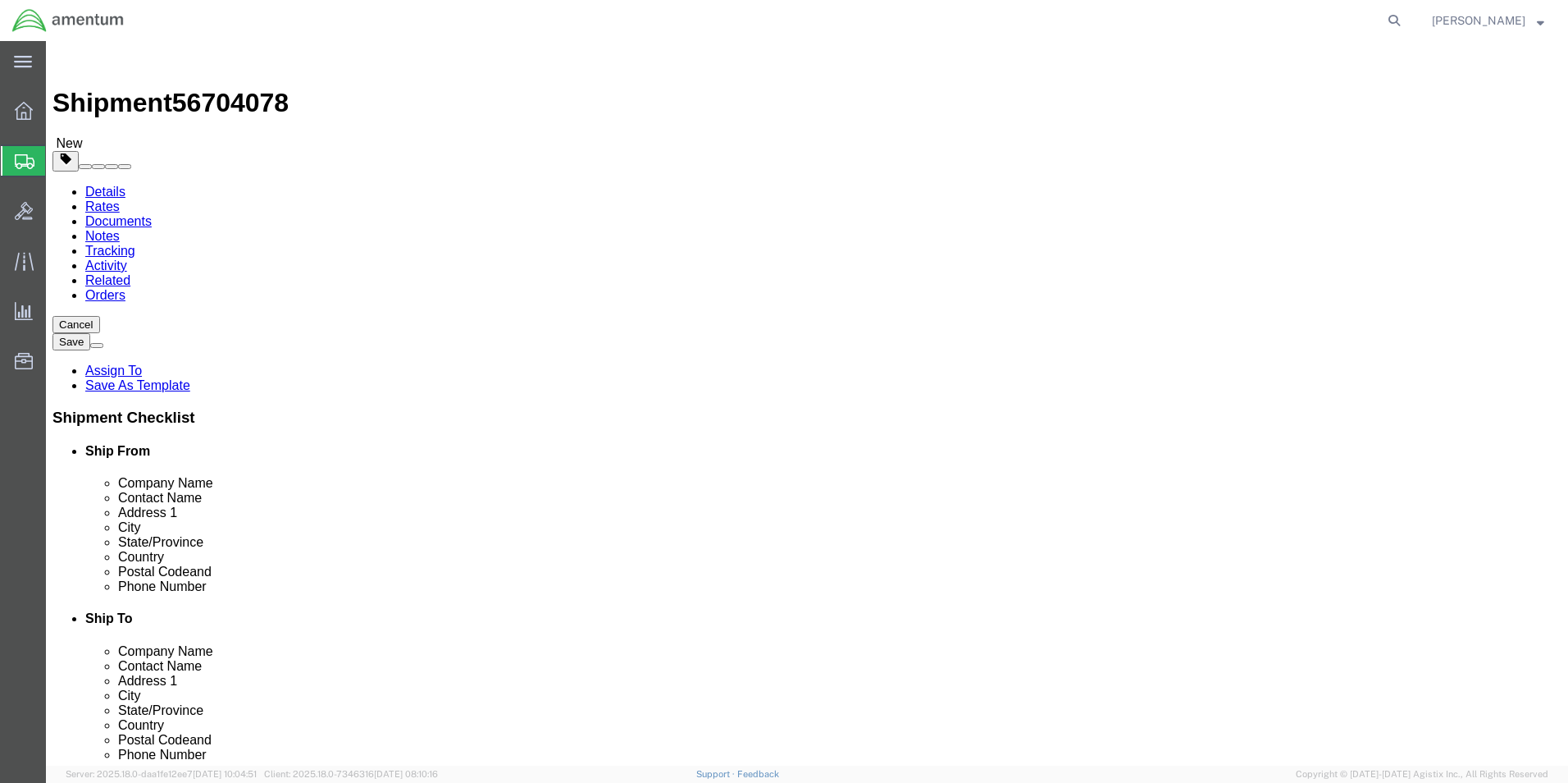
click button "Rate Shipment"
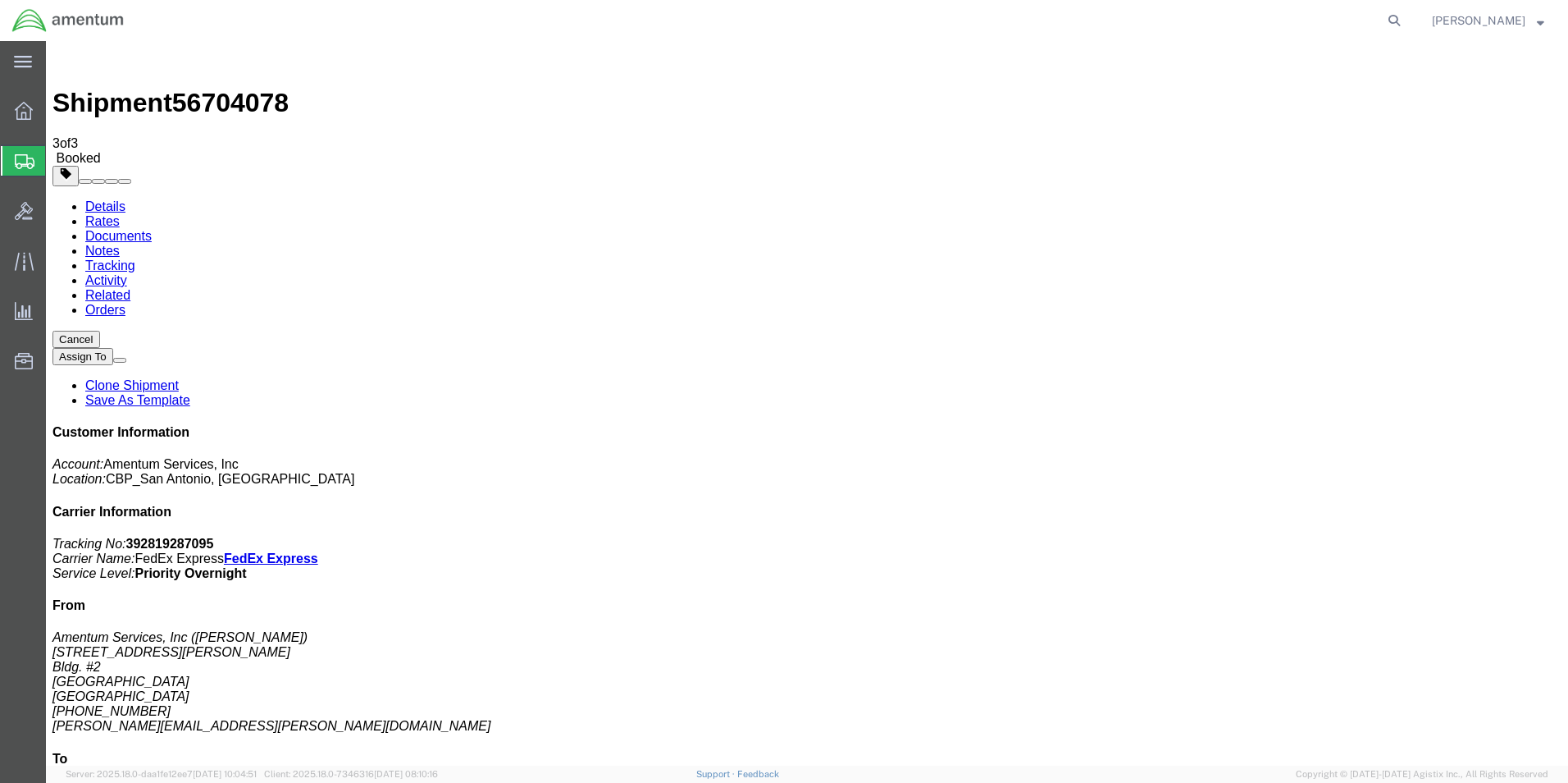
click at [114, 200] on link "Details" at bounding box center [105, 207] width 40 height 14
click link "Schedule pickup request"
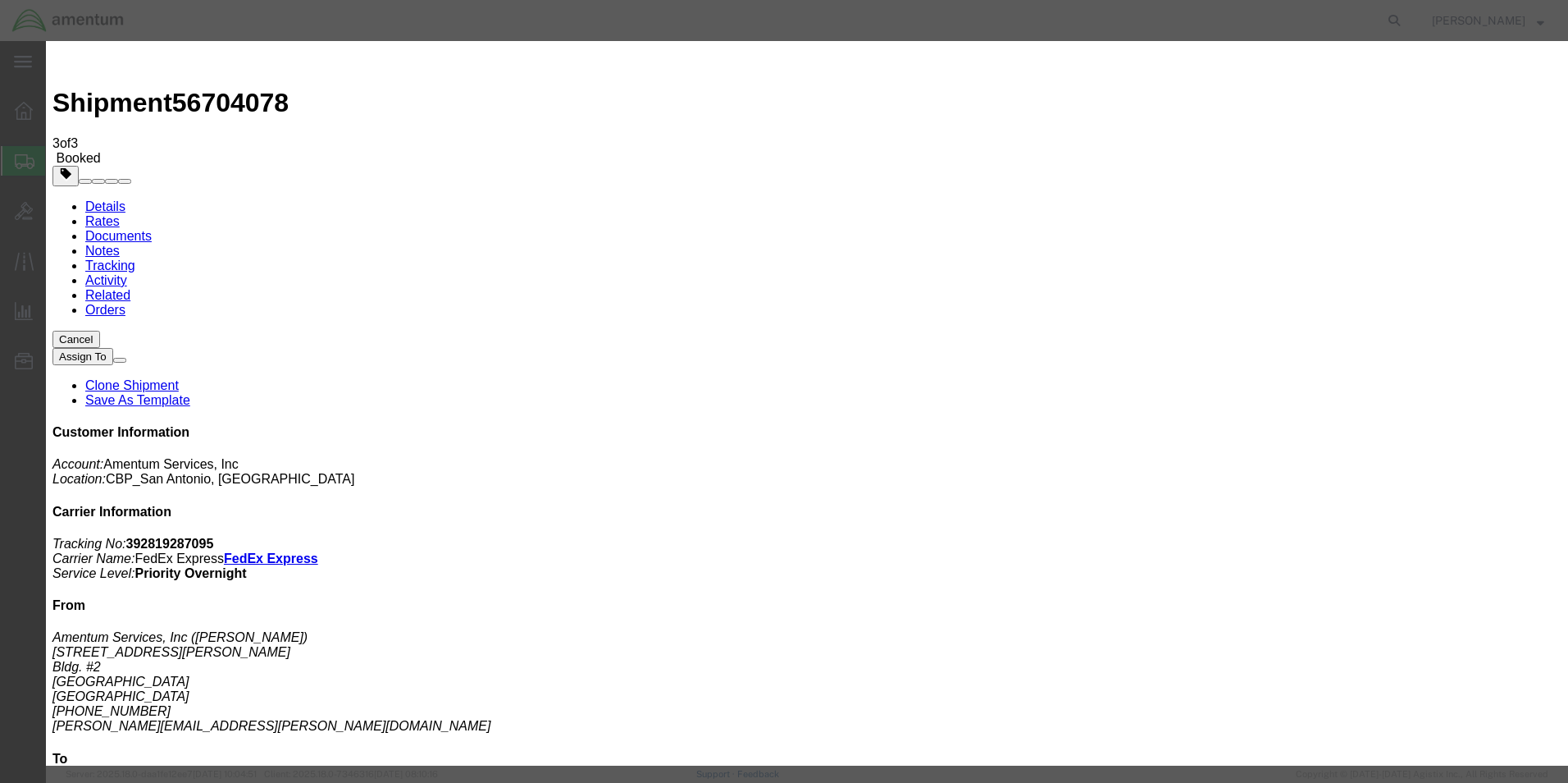
click button "Close"
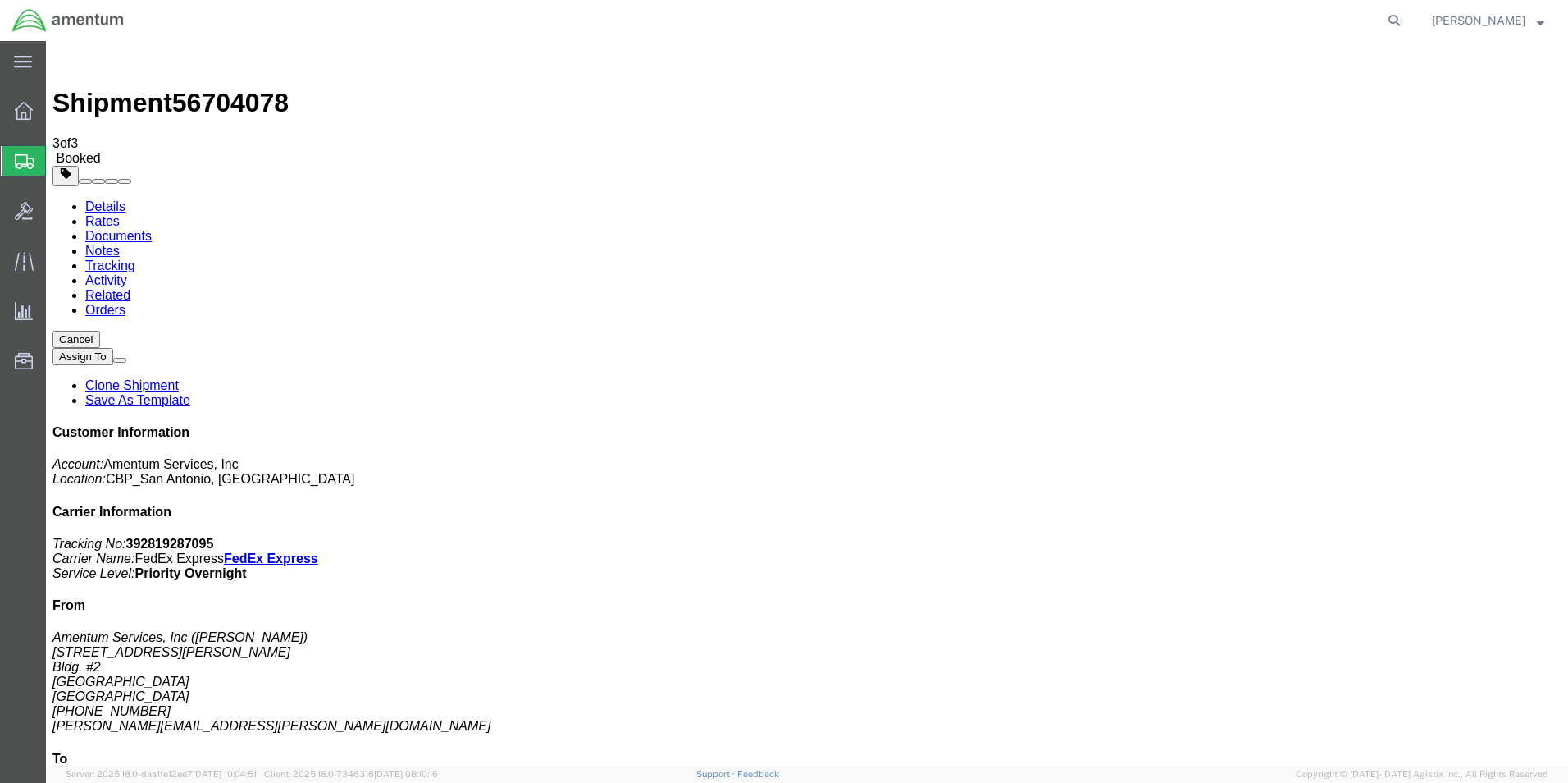
click button "button"
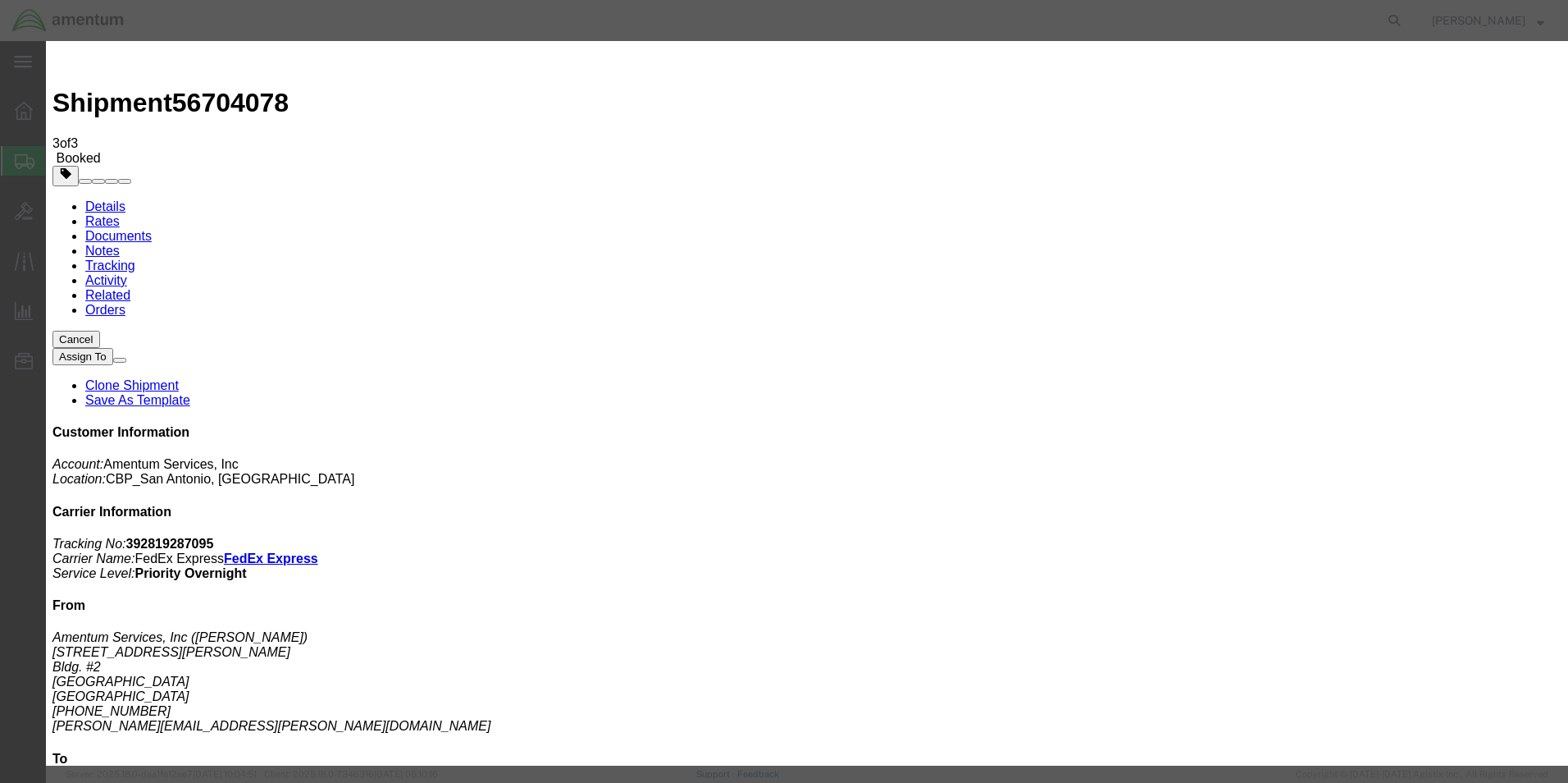
click div "[DATE] 4:00 PM"
type input "5:00 PM"
click button "Apply"
click button "Save"
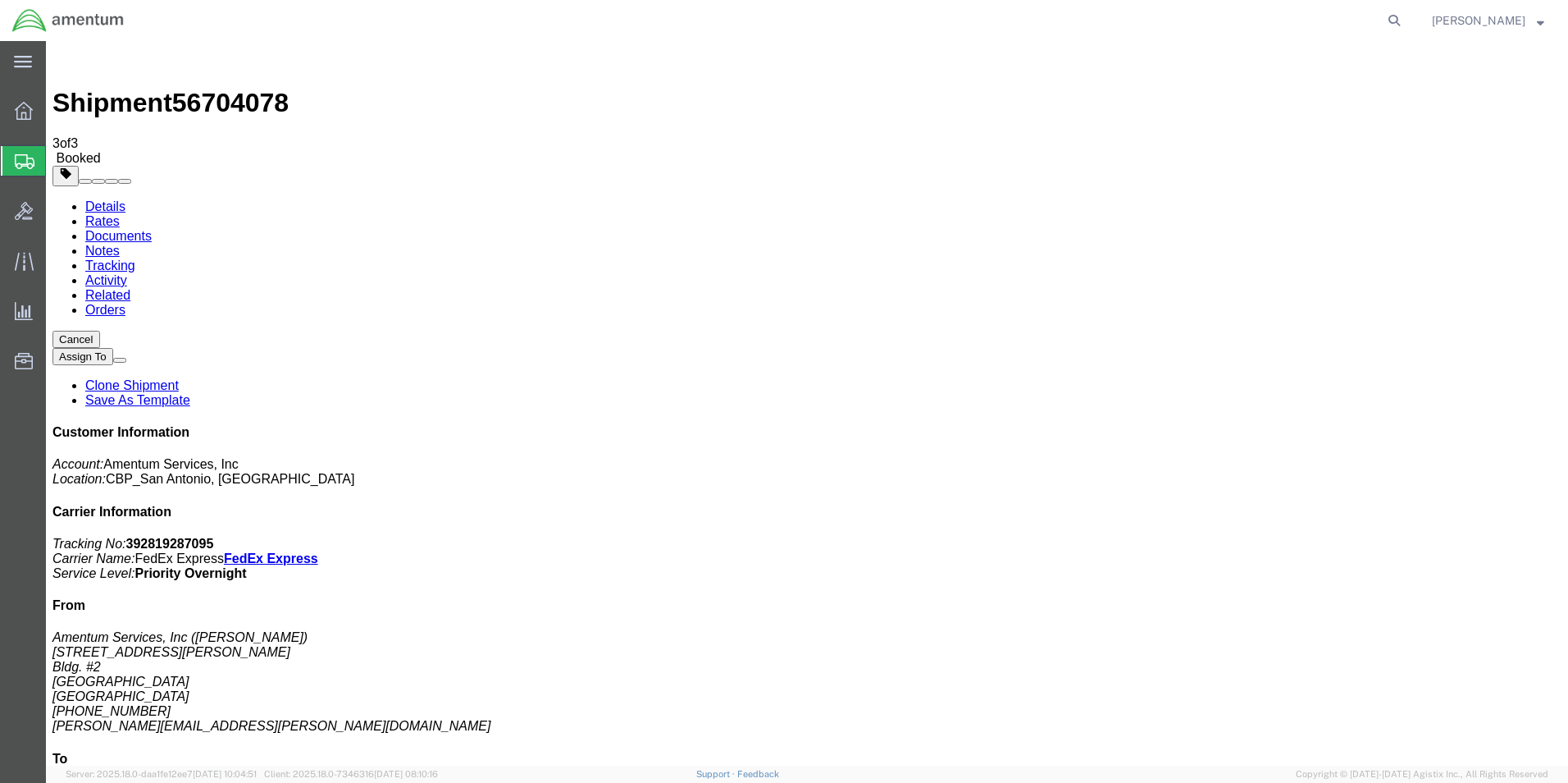
click button "Close"
click link "Schedule pickup request"
